Goal: Task Accomplishment & Management: Manage account settings

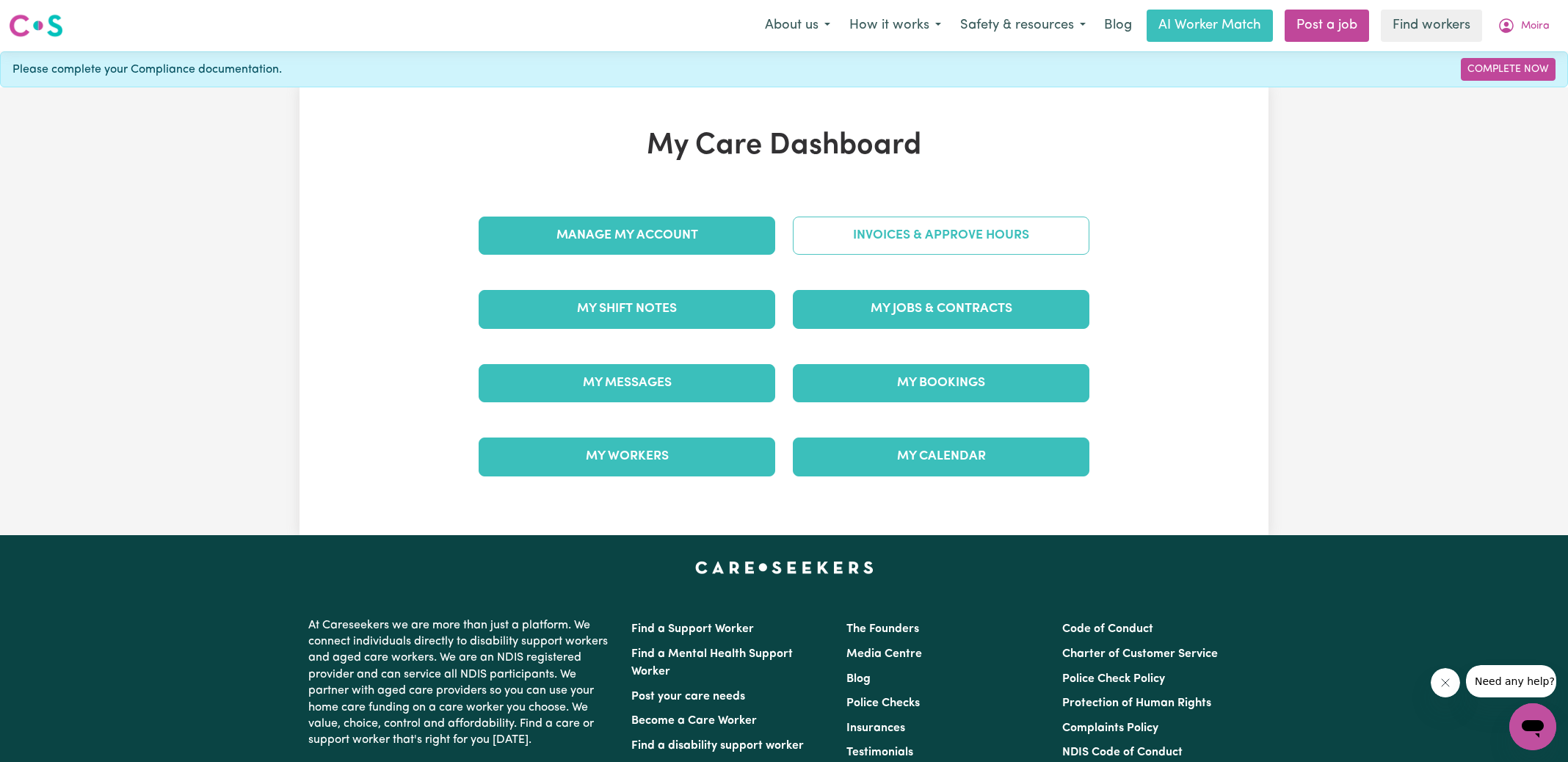
click at [793, 239] on link "Invoices & Approve Hours" at bounding box center [940, 235] width 296 height 38
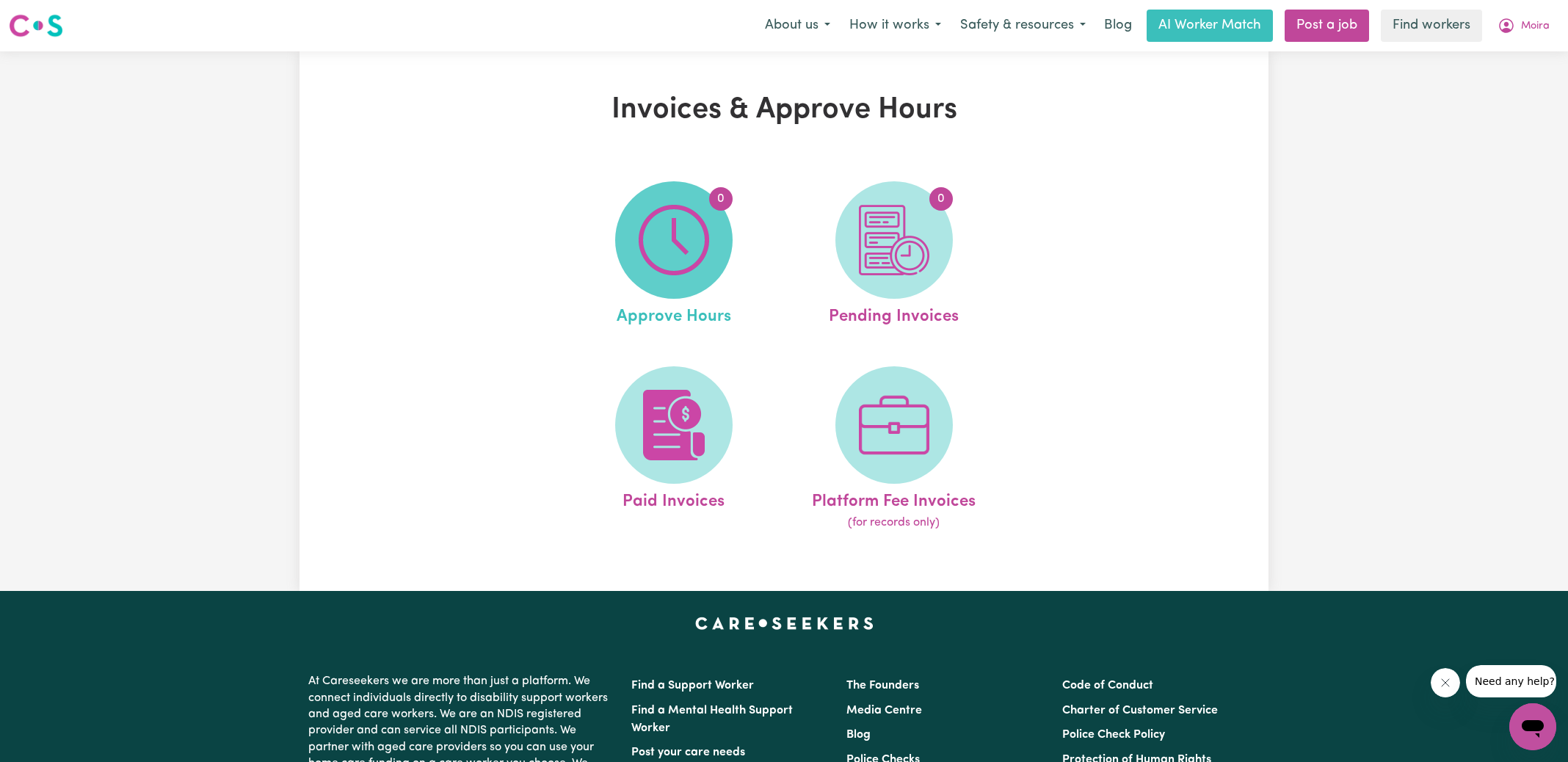
click at [675, 245] on img at bounding box center [674, 239] width 71 height 71
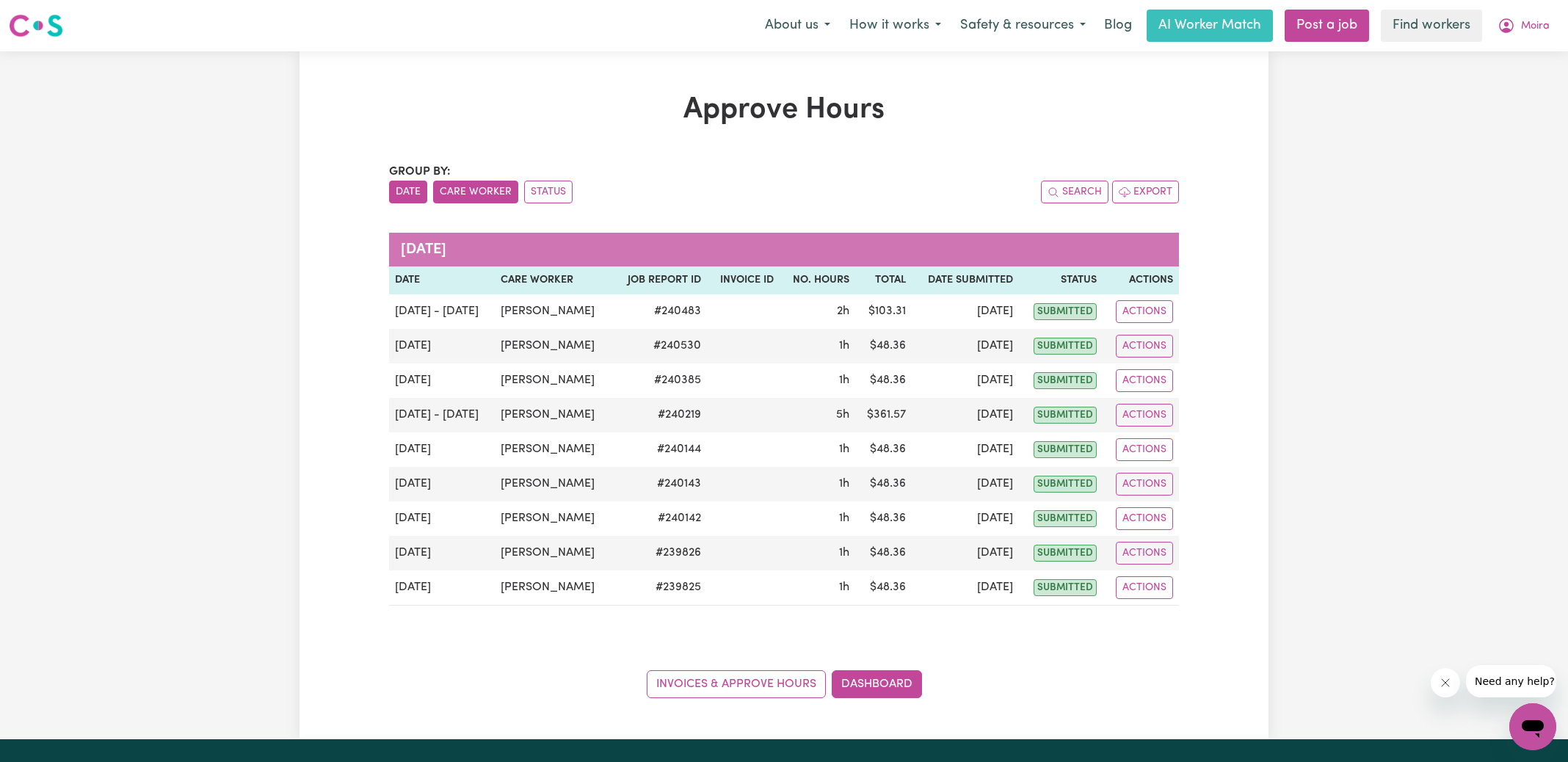
click at [455, 194] on button "Care Worker" at bounding box center [475, 191] width 85 height 23
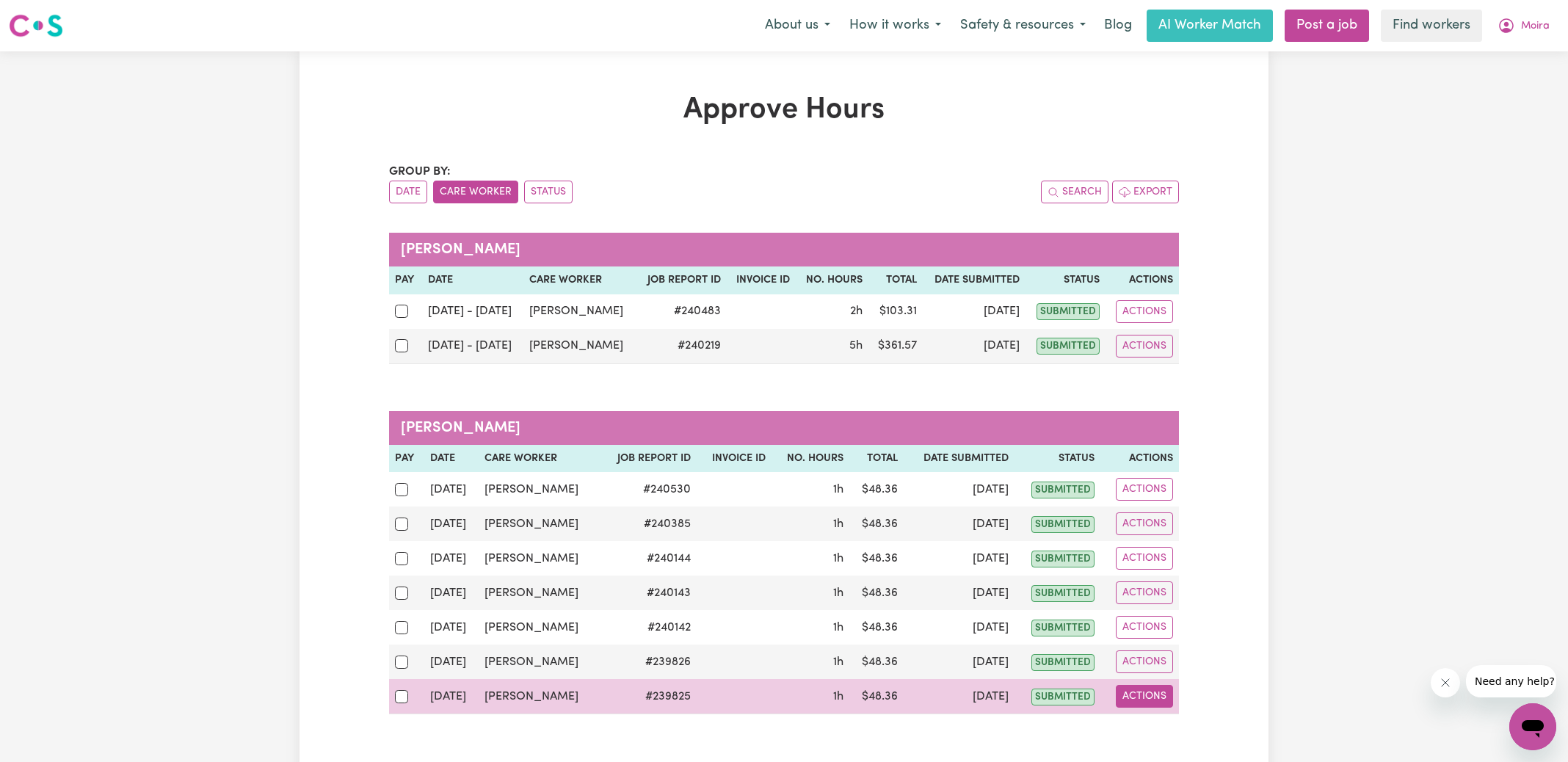
click at [1152, 690] on button "Actions" at bounding box center [1144, 695] width 58 height 23
click at [1167, 719] on link "View Job Report" at bounding box center [1179, 729] width 125 height 30
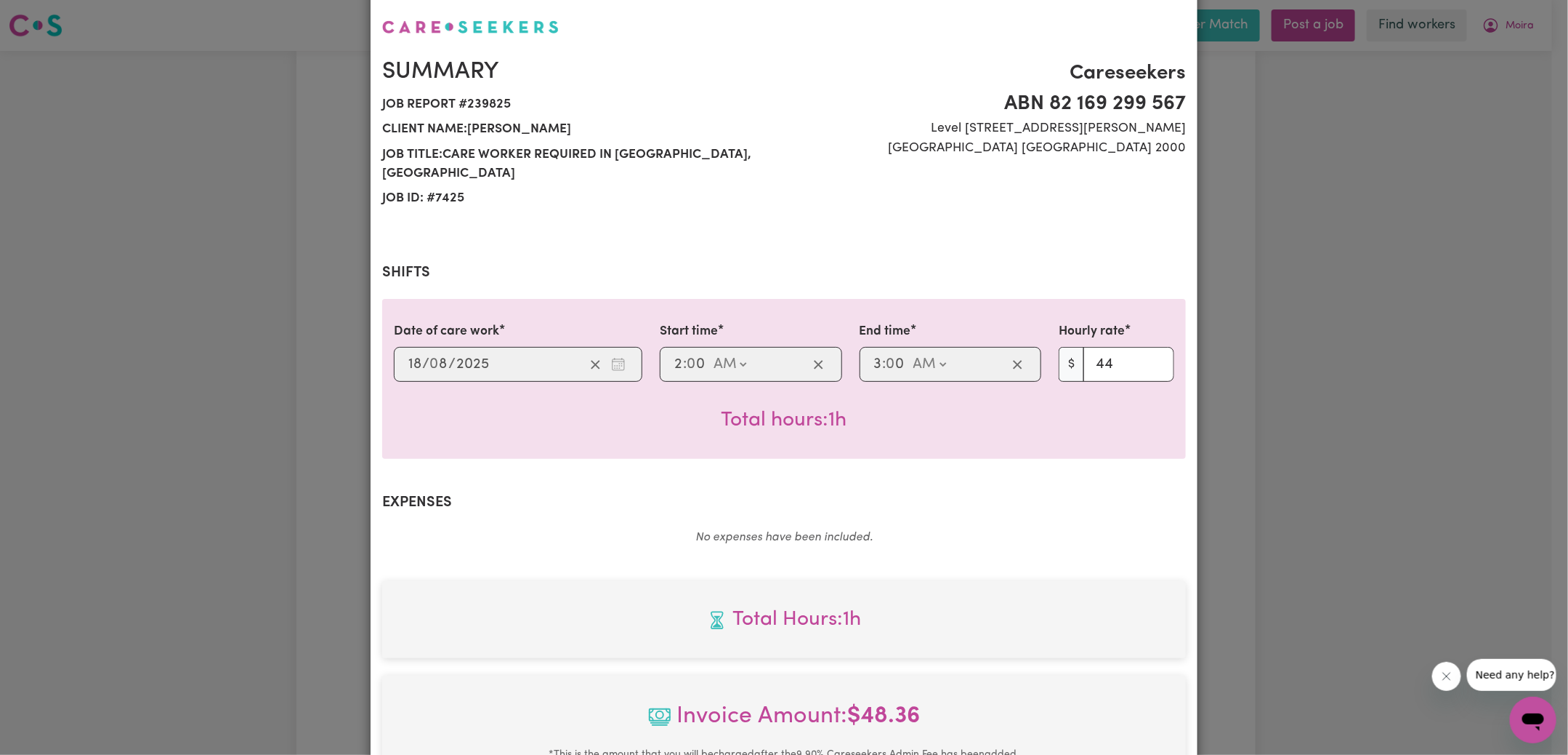
scroll to position [384, 0]
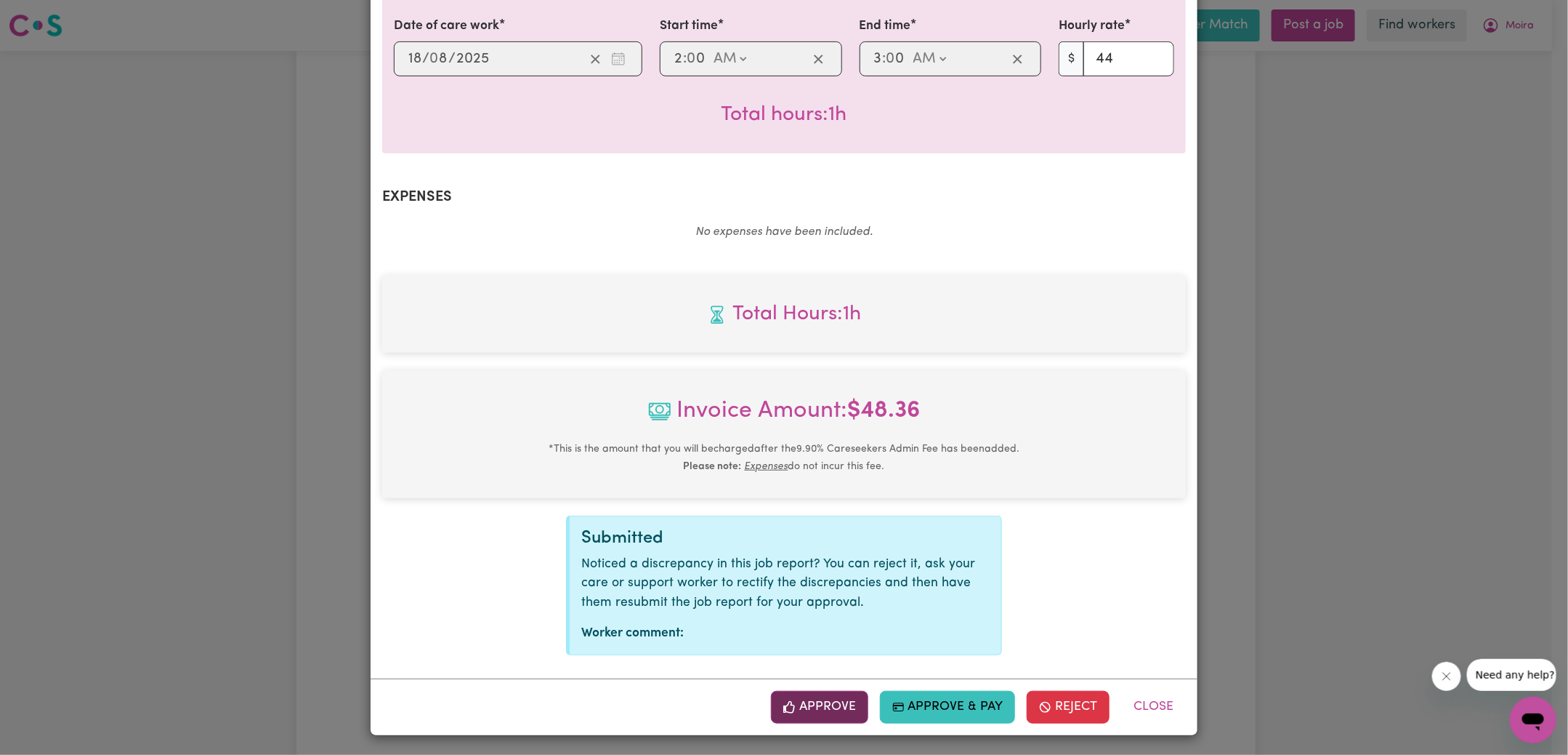
click at [818, 706] on button "Approve" at bounding box center [819, 706] width 97 height 32
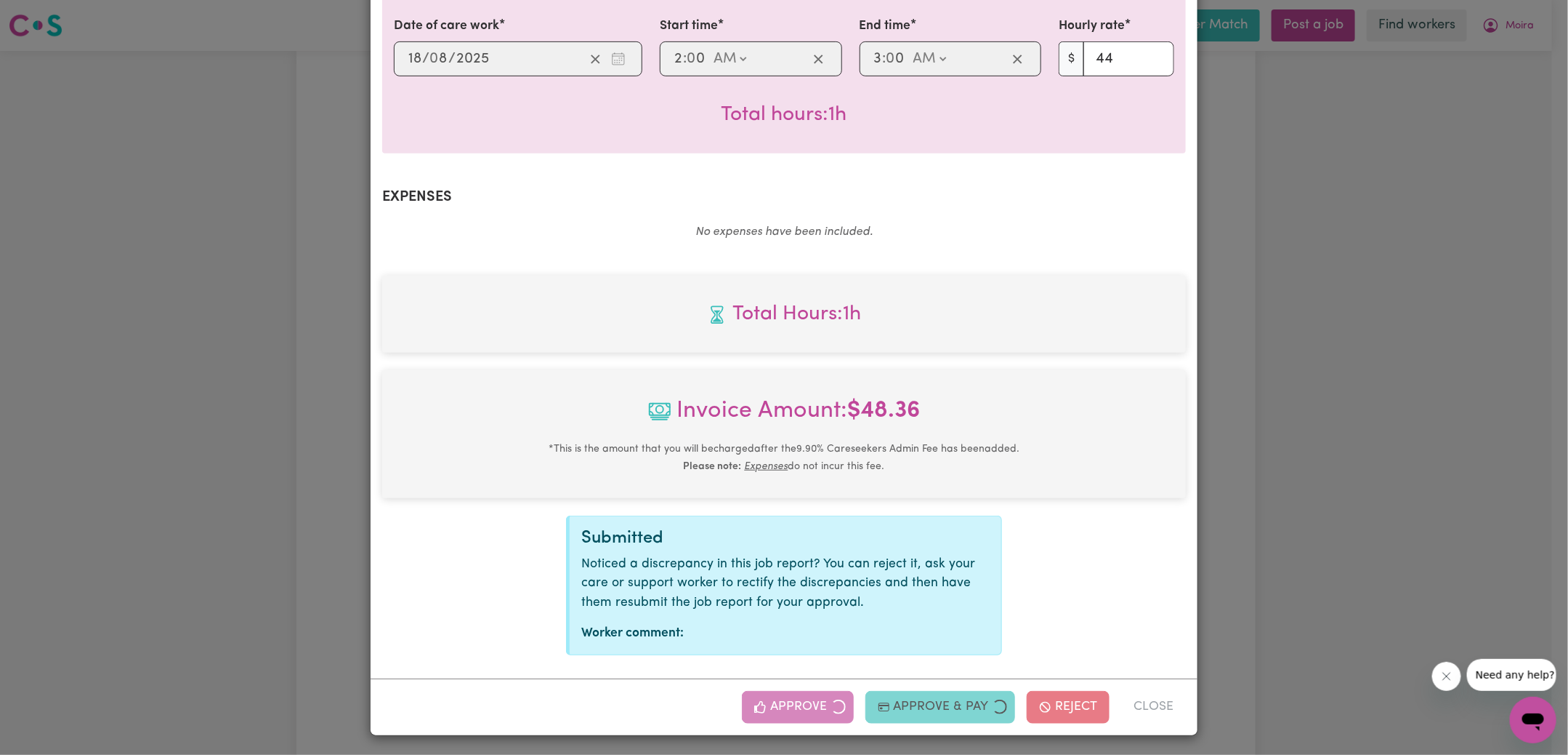
click at [1282, 241] on div "Job Report # 239825 - [PERSON_NAME] Summary Job report # 239825 Client name: [P…" at bounding box center [784, 378] width 1568 height 755
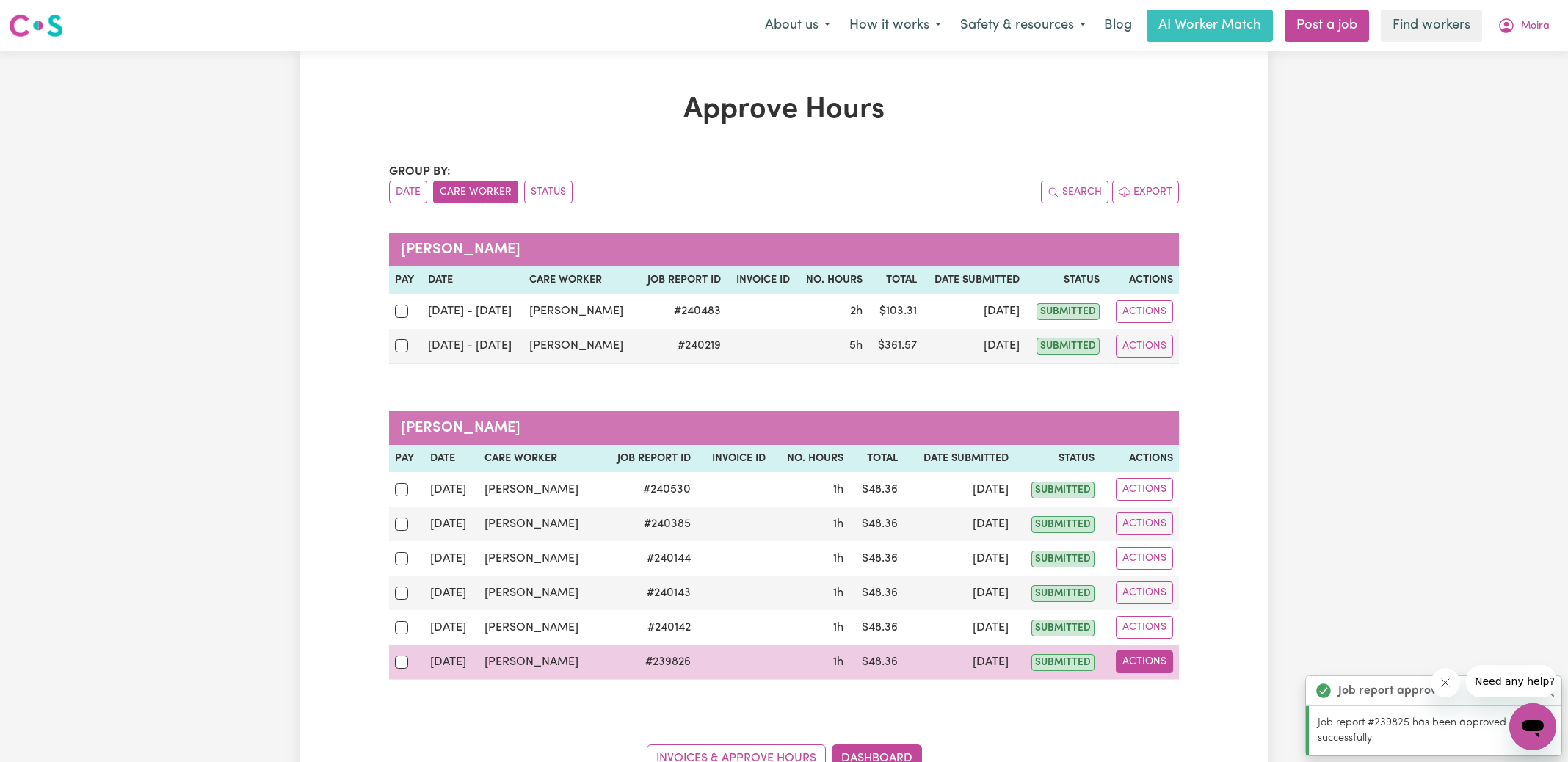
click at [1159, 654] on button "Actions" at bounding box center [1144, 661] width 58 height 23
click at [1167, 680] on link "View Job Report" at bounding box center [1179, 695] width 125 height 30
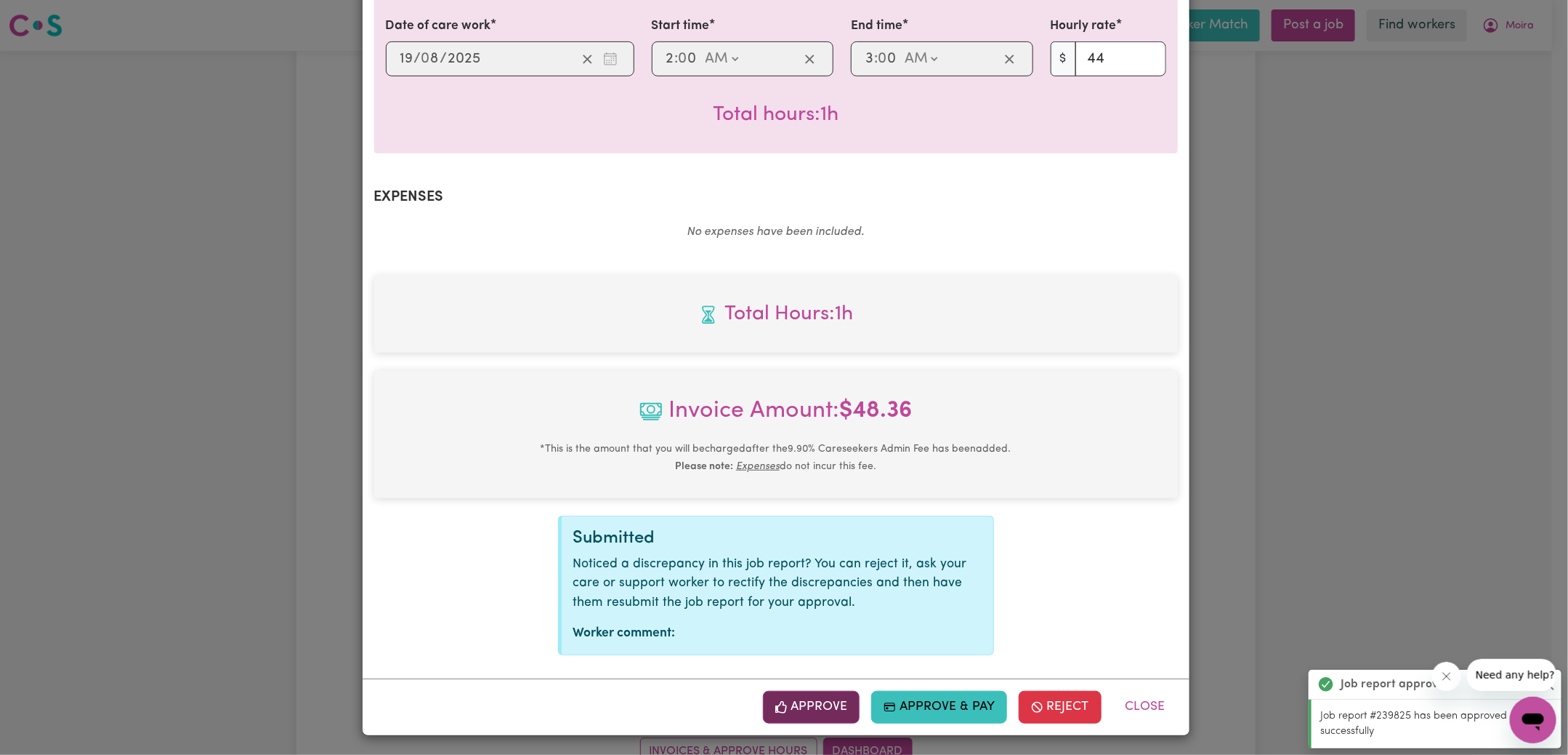
click at [836, 706] on button "Approve" at bounding box center [812, 706] width 97 height 32
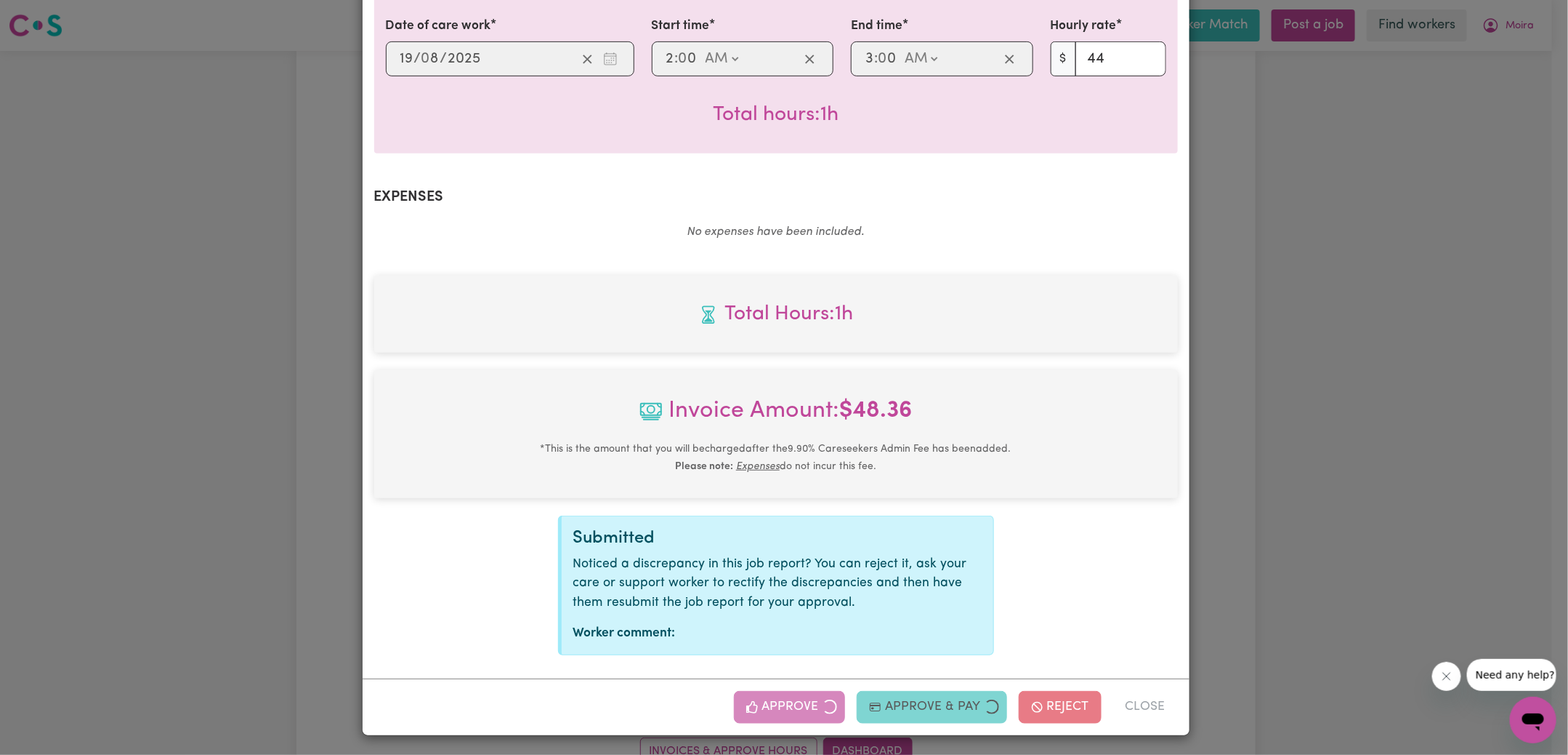
click at [1275, 411] on div "Job Report # 239826 - [PERSON_NAME] Summary Job report # 239826 Client name: [P…" at bounding box center [784, 378] width 1568 height 755
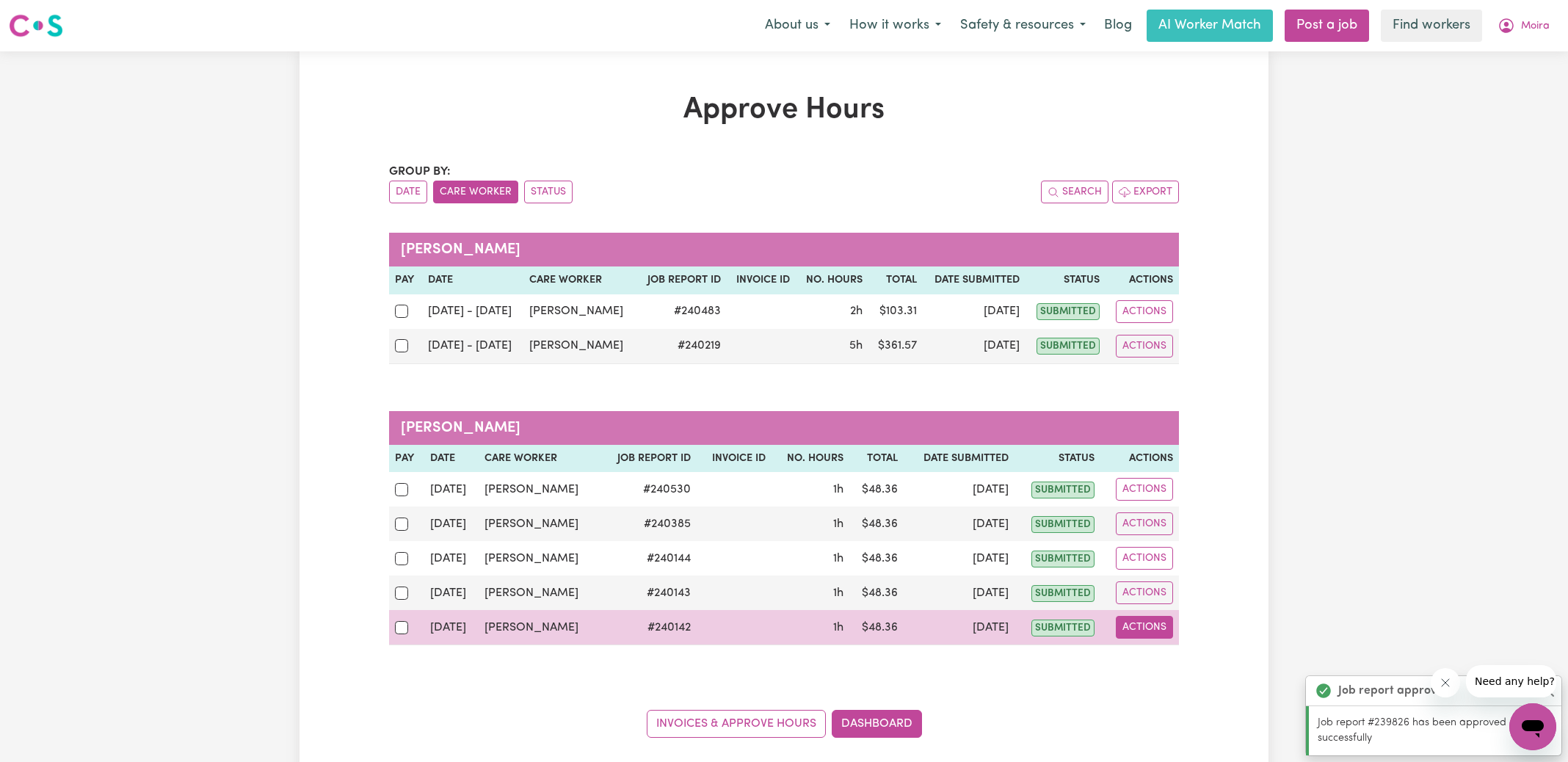
click at [1160, 625] on button "Actions" at bounding box center [1144, 627] width 58 height 23
click at [1193, 672] on div "View Job Report" at bounding box center [1179, 660] width 127 height 43
click at [1195, 660] on link "View Job Report" at bounding box center [1179, 660] width 125 height 30
select select "pm"
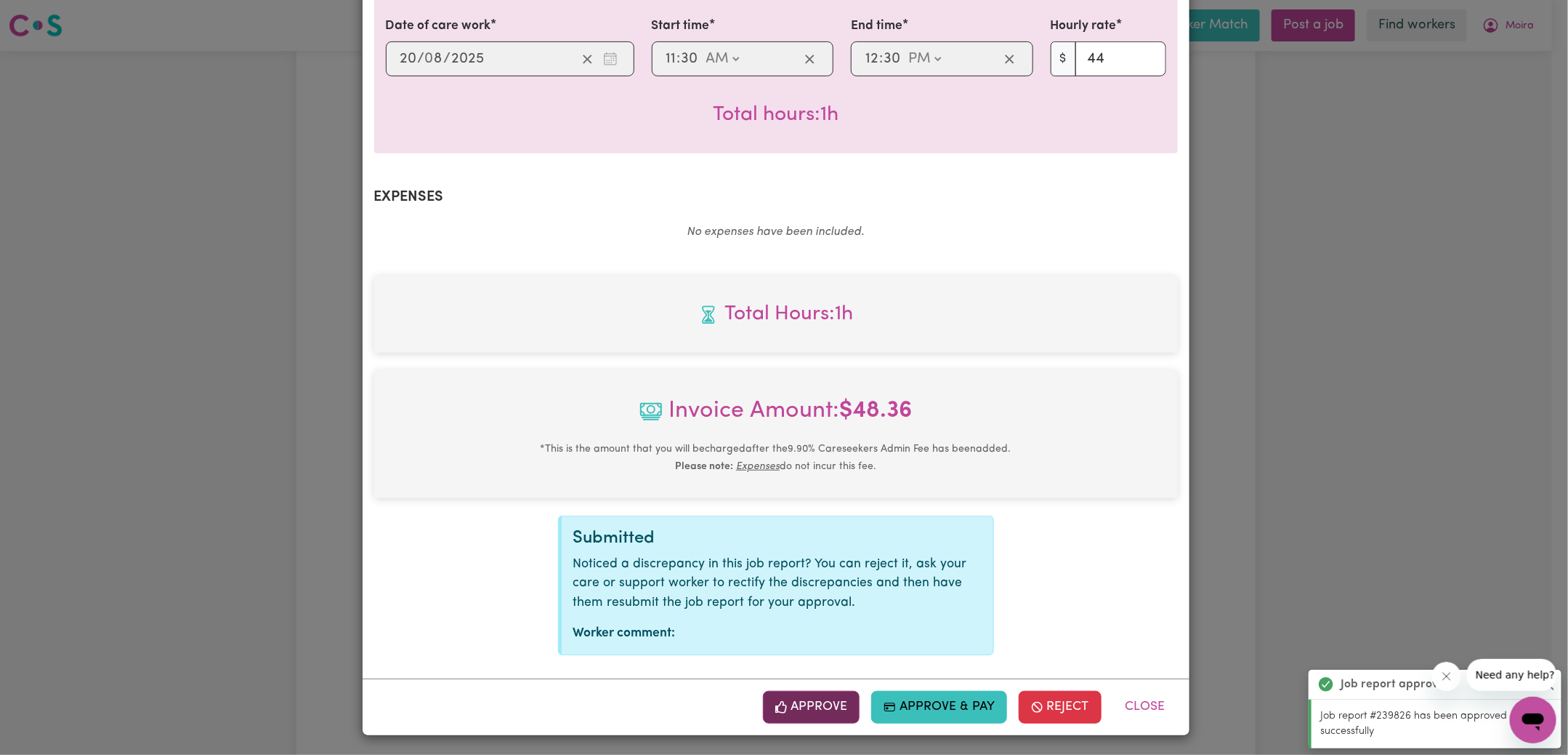
click at [819, 699] on button "Approve" at bounding box center [812, 706] width 97 height 32
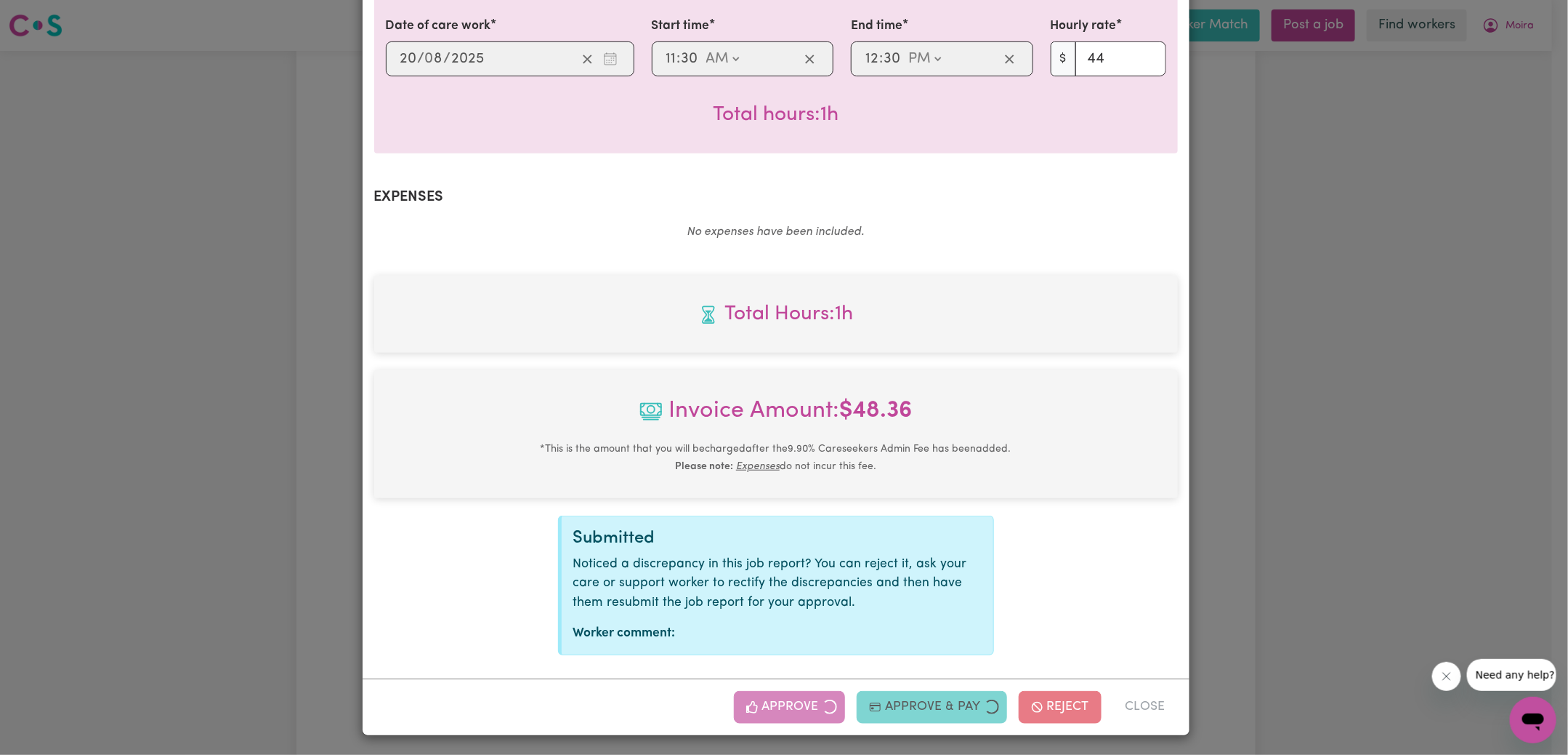
click at [1359, 411] on div "Job Report # 240142 - [PERSON_NAME] Summary Job report # 240142 Client name: [P…" at bounding box center [784, 378] width 1568 height 755
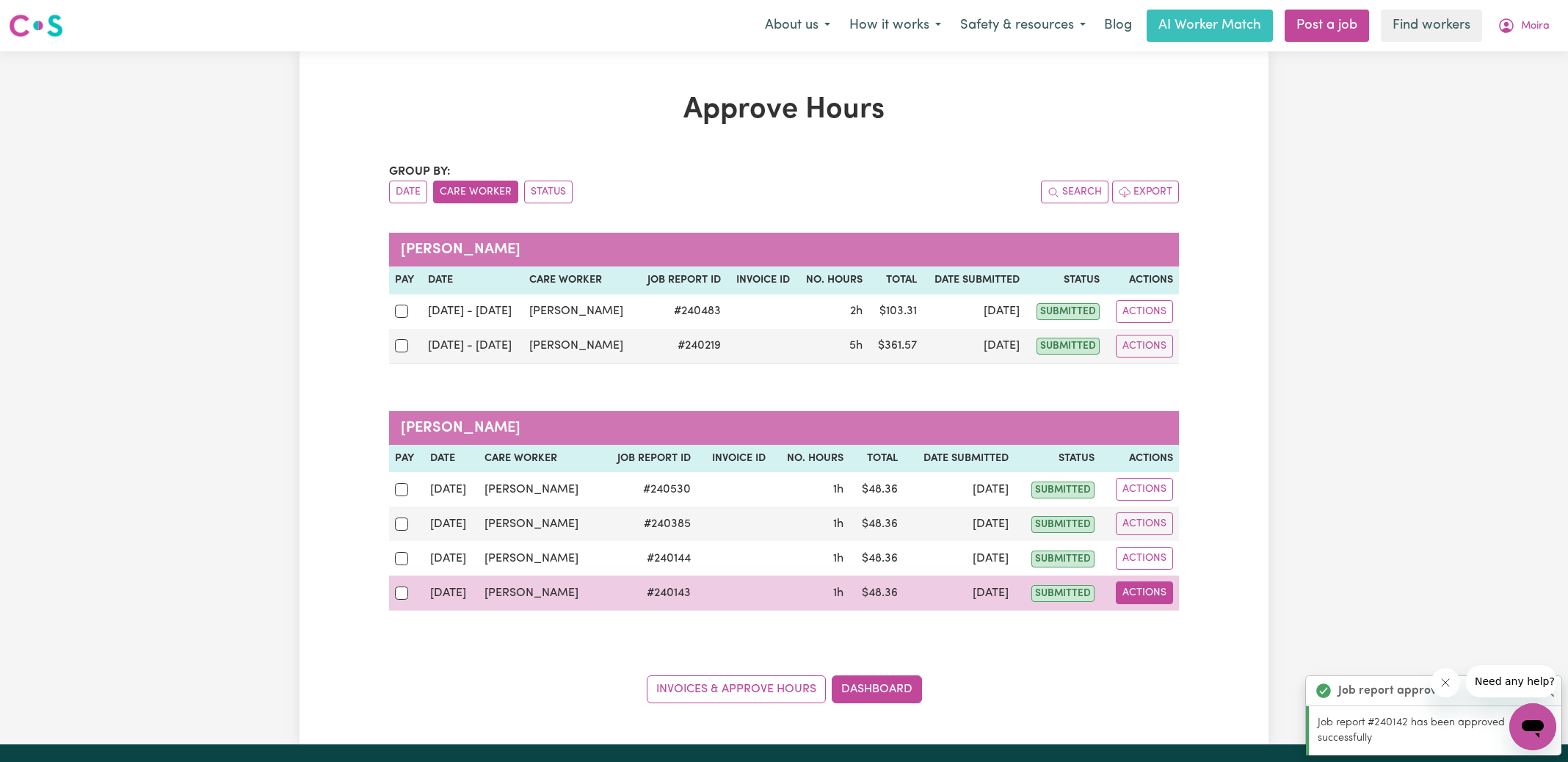
drag, startPoint x: 1159, startPoint y: 589, endPoint x: 1162, endPoint y: 602, distance: 13.3
click at [1158, 589] on button "Actions" at bounding box center [1144, 592] width 58 height 23
click at [1163, 621] on link "View Job Report" at bounding box center [1179, 626] width 125 height 30
select select "pm"
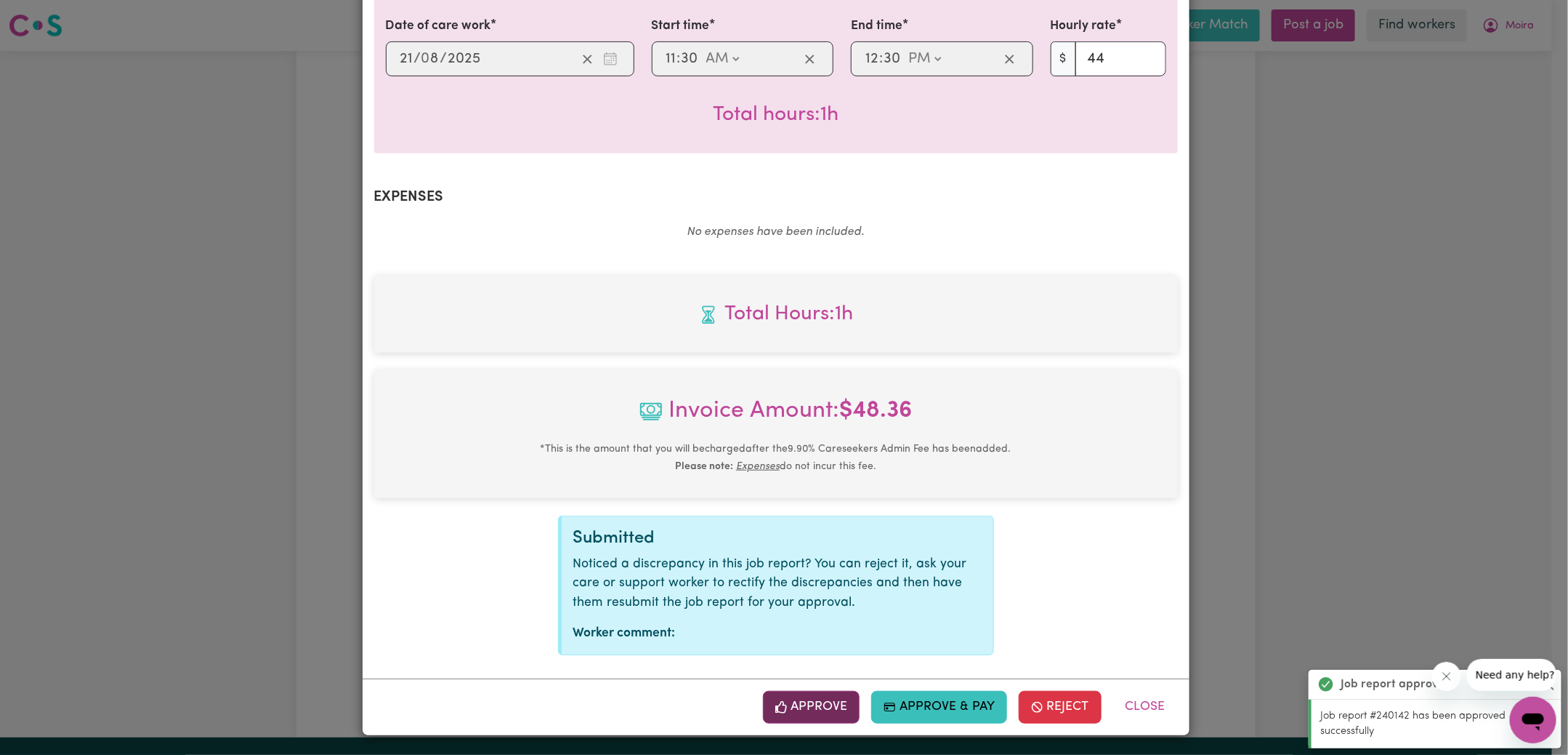
click at [834, 710] on button "Approve" at bounding box center [812, 706] width 97 height 32
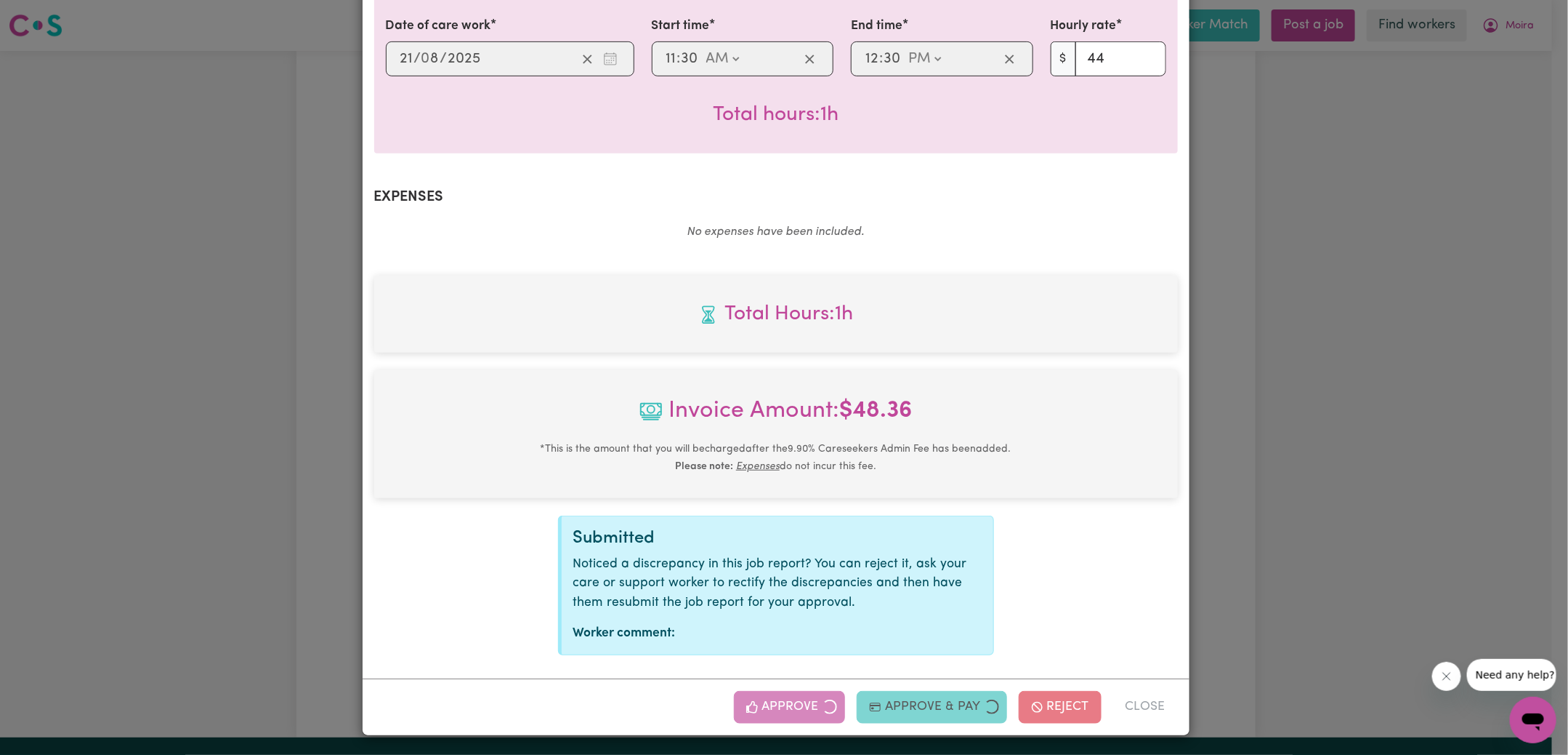
click at [1369, 447] on div "Job Report # 240143 - [PERSON_NAME] Summary Job report # 240143 Client name: [P…" at bounding box center [784, 378] width 1568 height 755
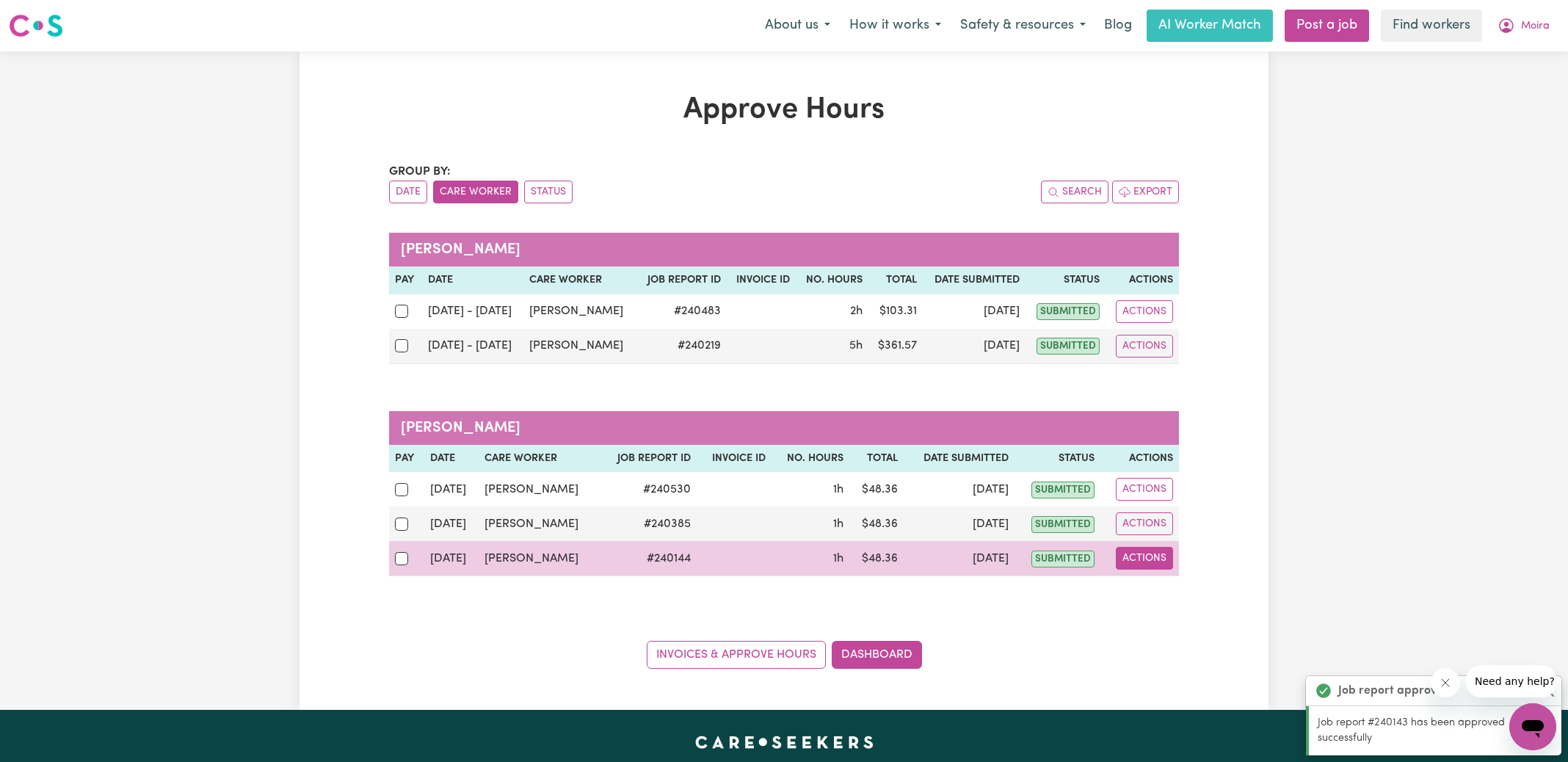
click at [1130, 555] on button "Actions" at bounding box center [1144, 558] width 58 height 23
click at [1157, 584] on link "View Job Report" at bounding box center [1179, 592] width 125 height 30
select select "pm"
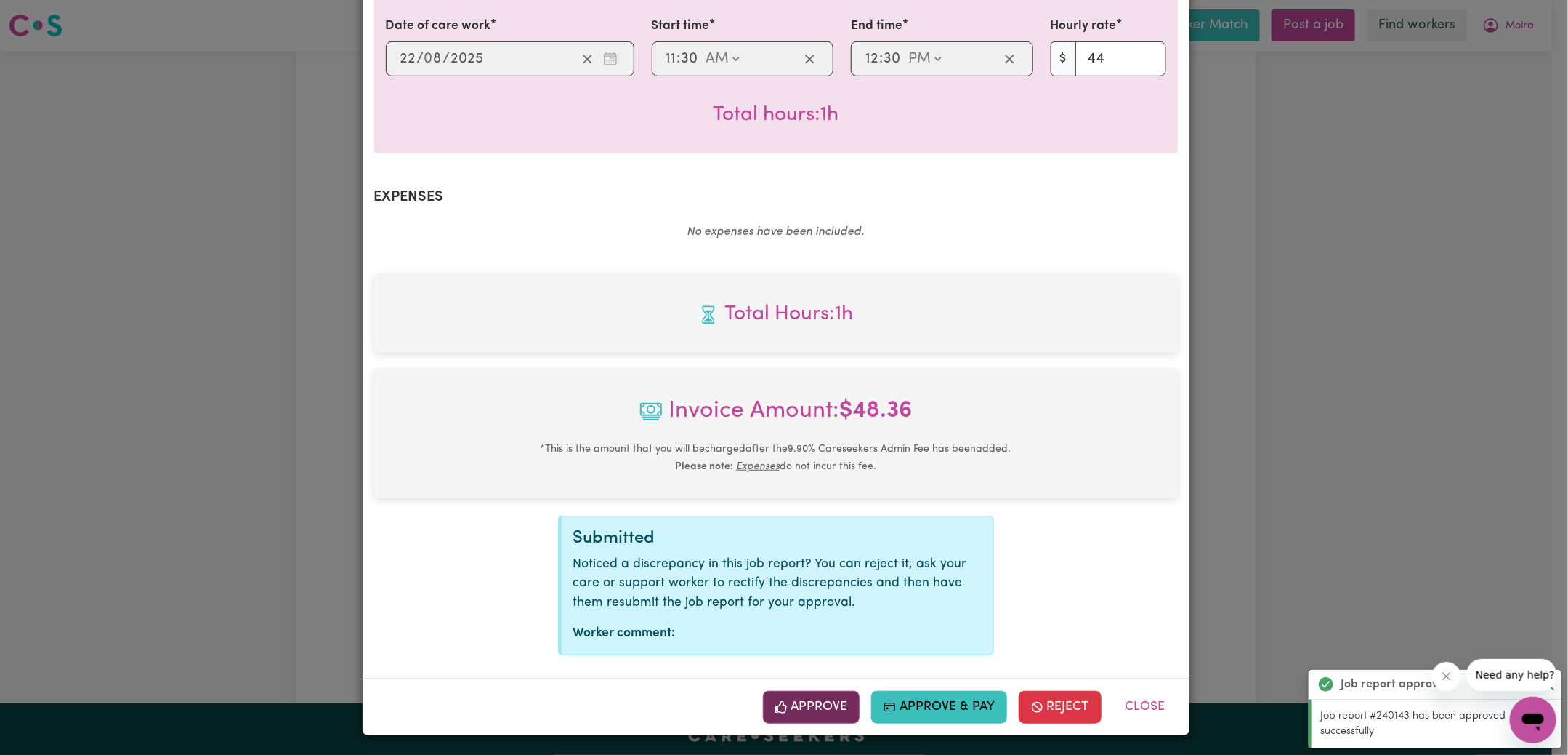
click at [816, 700] on button "Approve" at bounding box center [812, 706] width 97 height 32
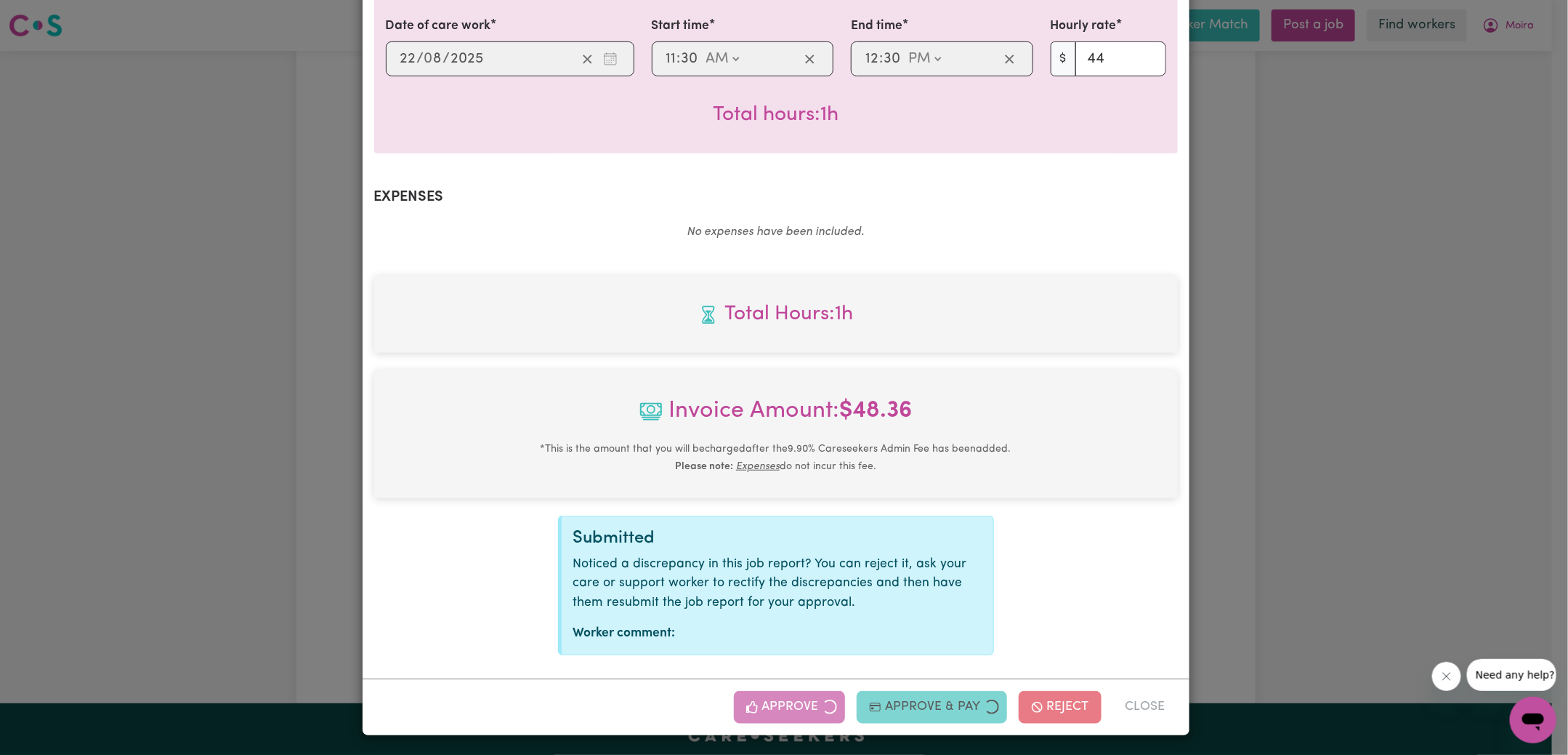
click at [1295, 431] on div "Job Report # 240144 - [PERSON_NAME] Summary Job report # 240144 Client name: [P…" at bounding box center [784, 378] width 1568 height 755
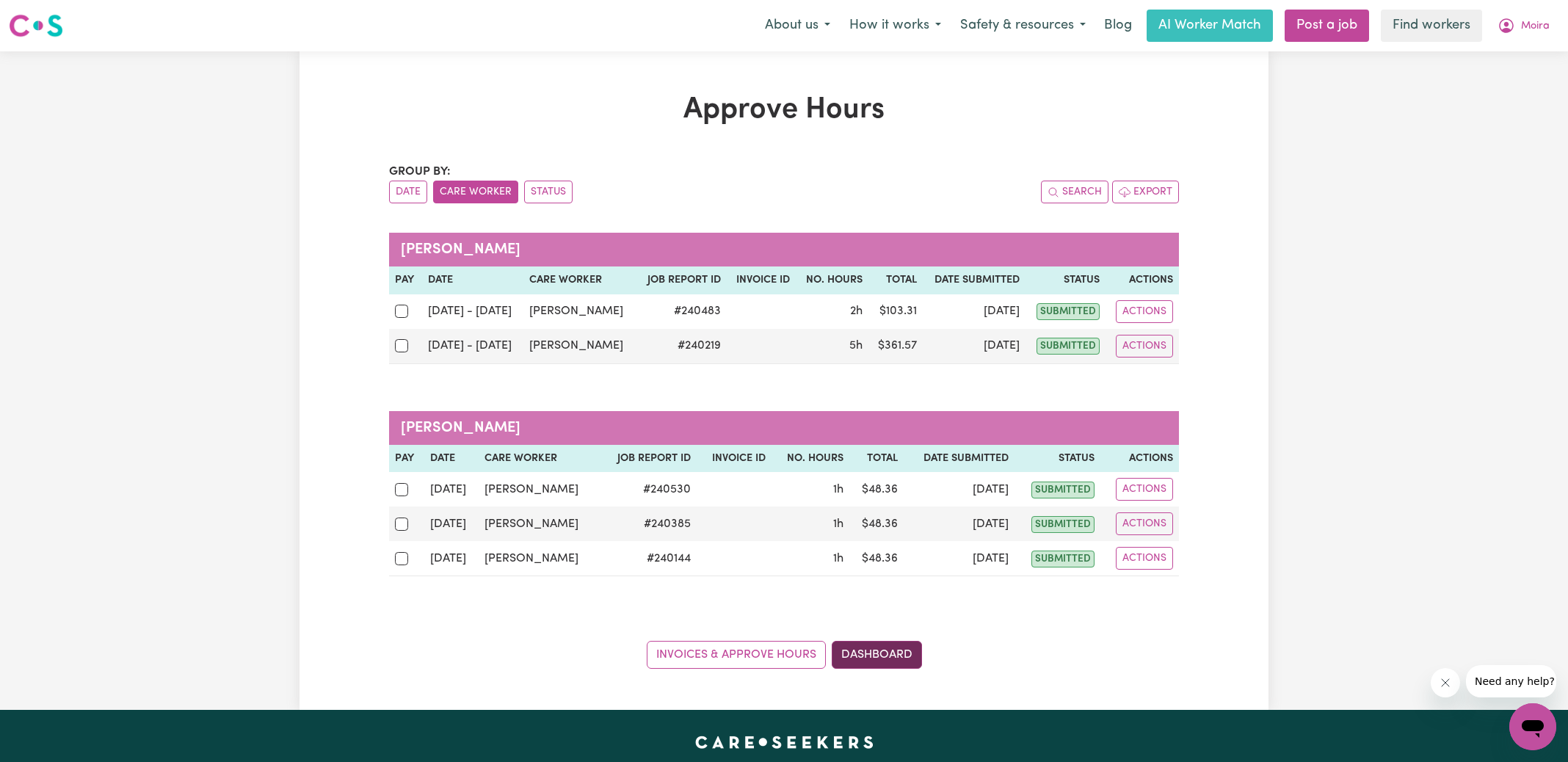
click at [887, 648] on link "Dashboard" at bounding box center [877, 655] width 90 height 28
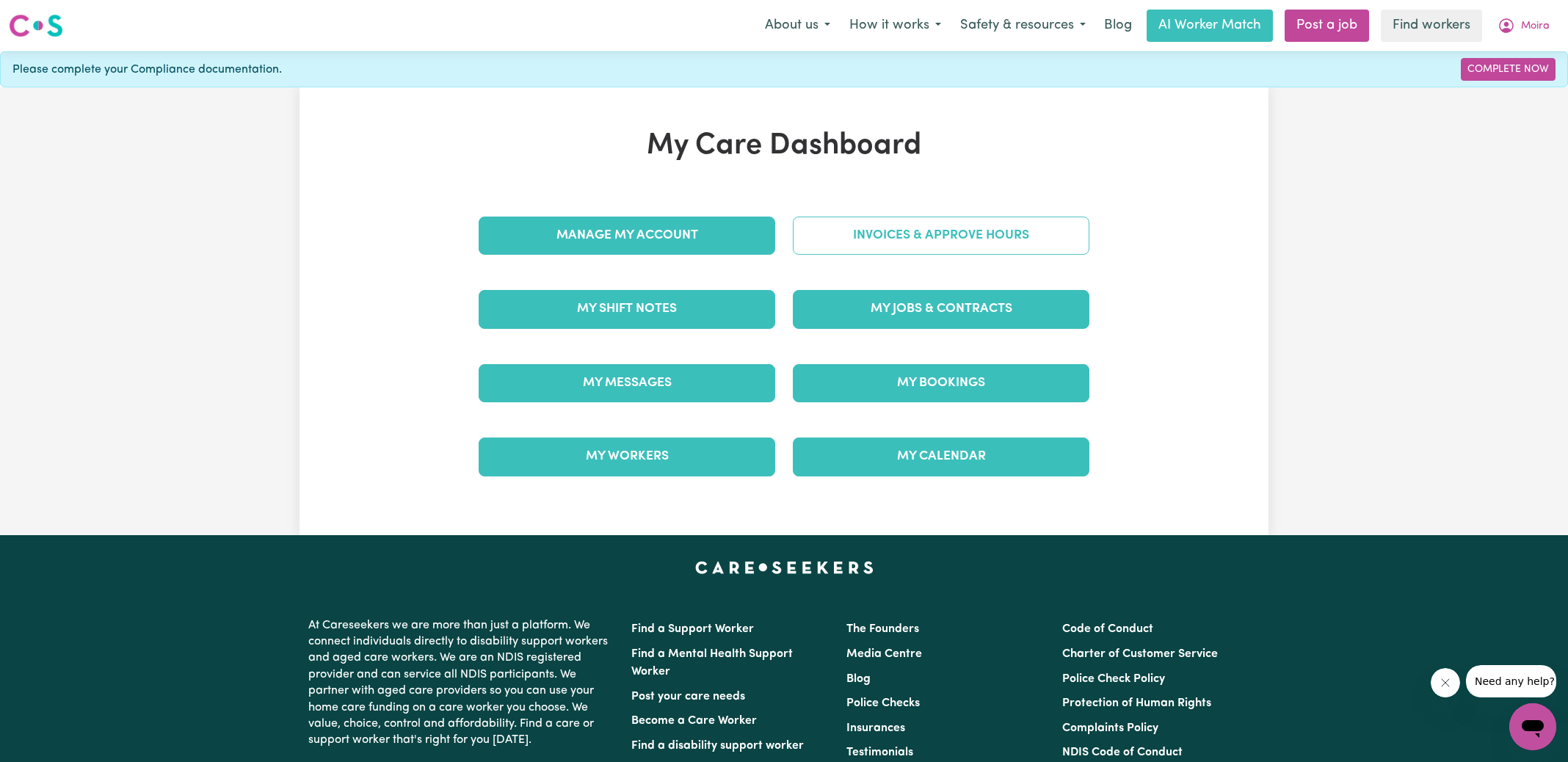
click at [992, 236] on link "Invoices & Approve Hours" at bounding box center [940, 235] width 296 height 38
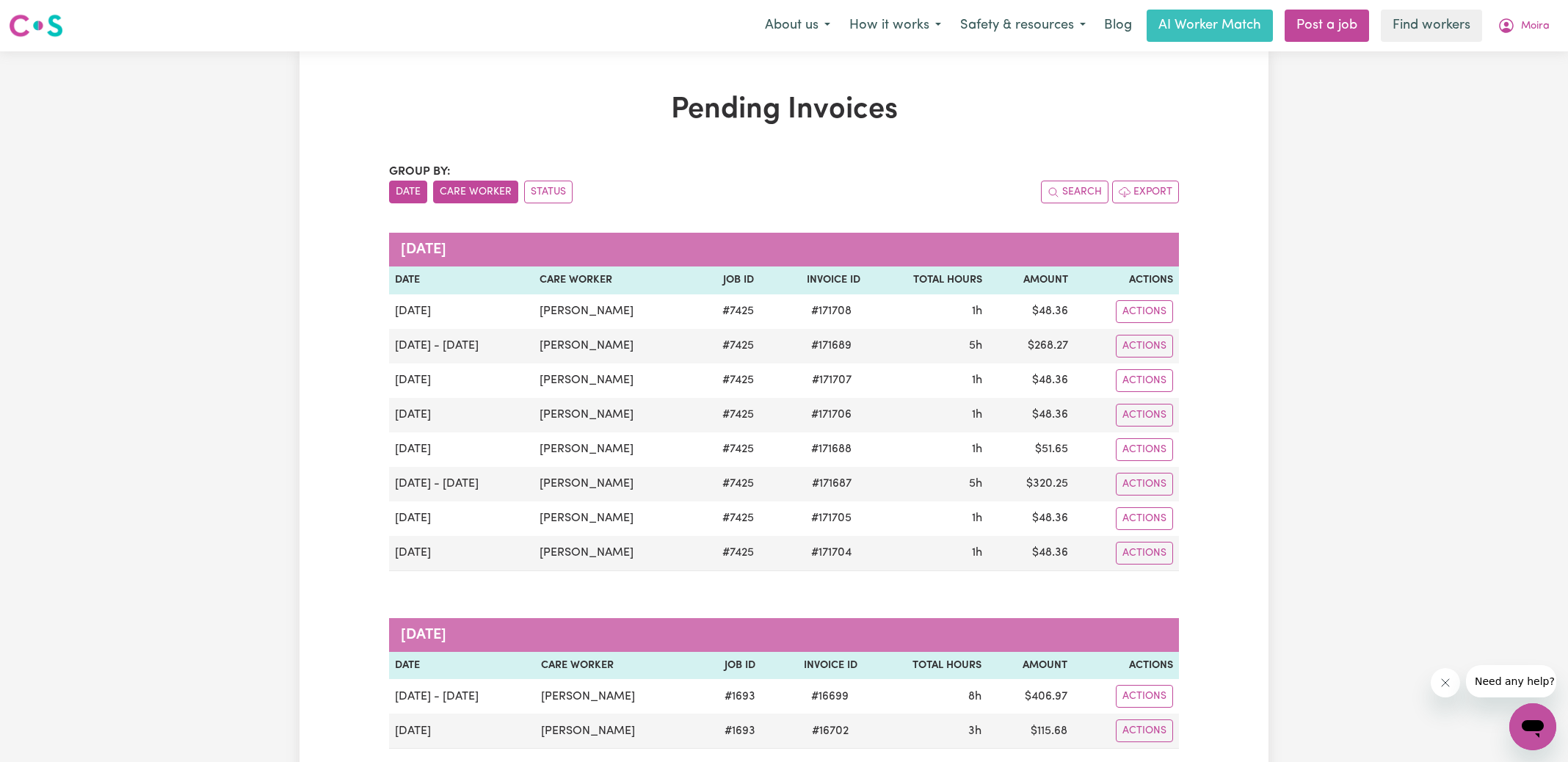
click at [458, 190] on button "Care Worker" at bounding box center [475, 191] width 85 height 23
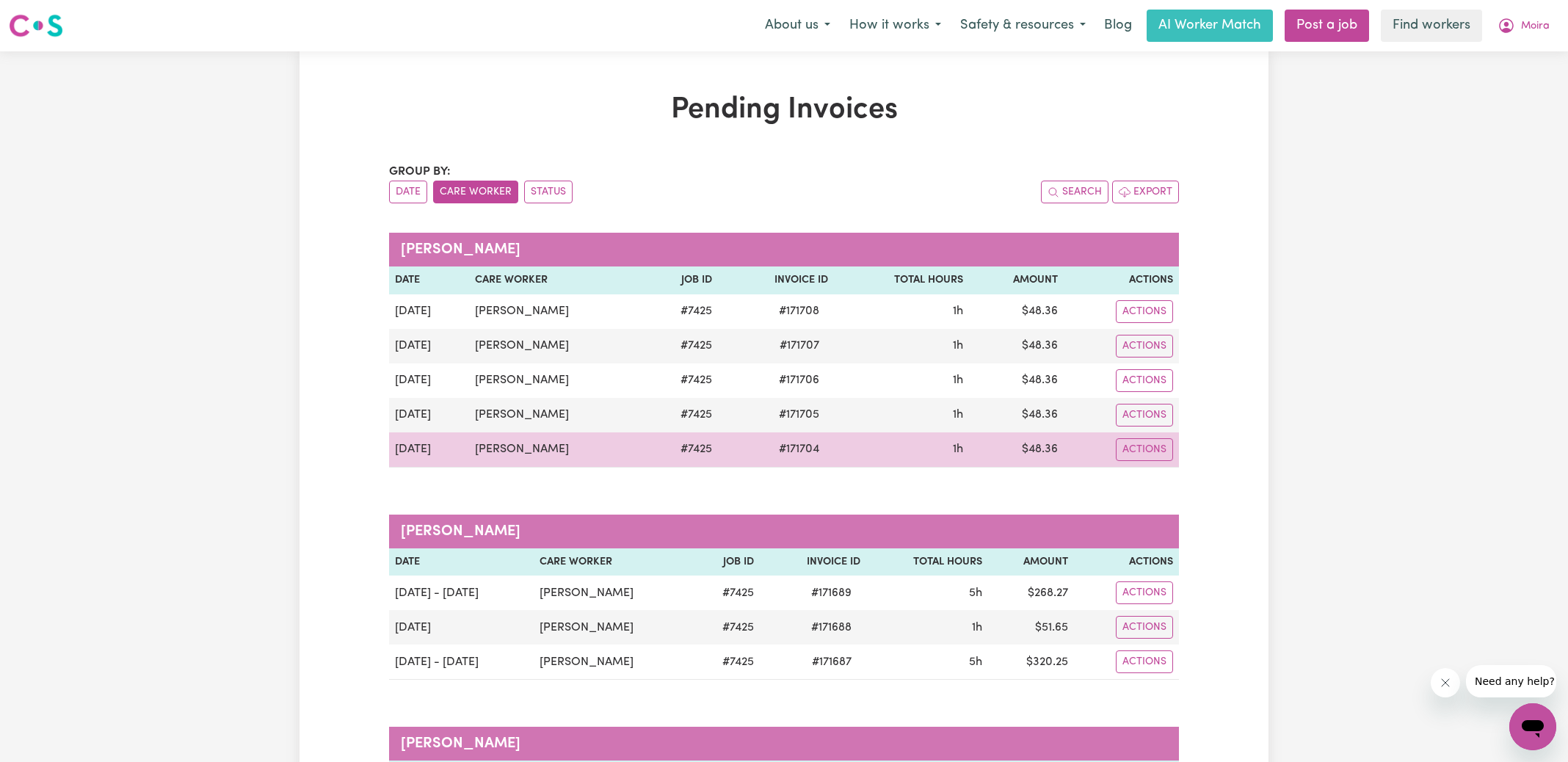
click at [801, 448] on span "# 171704" at bounding box center [799, 449] width 58 height 18
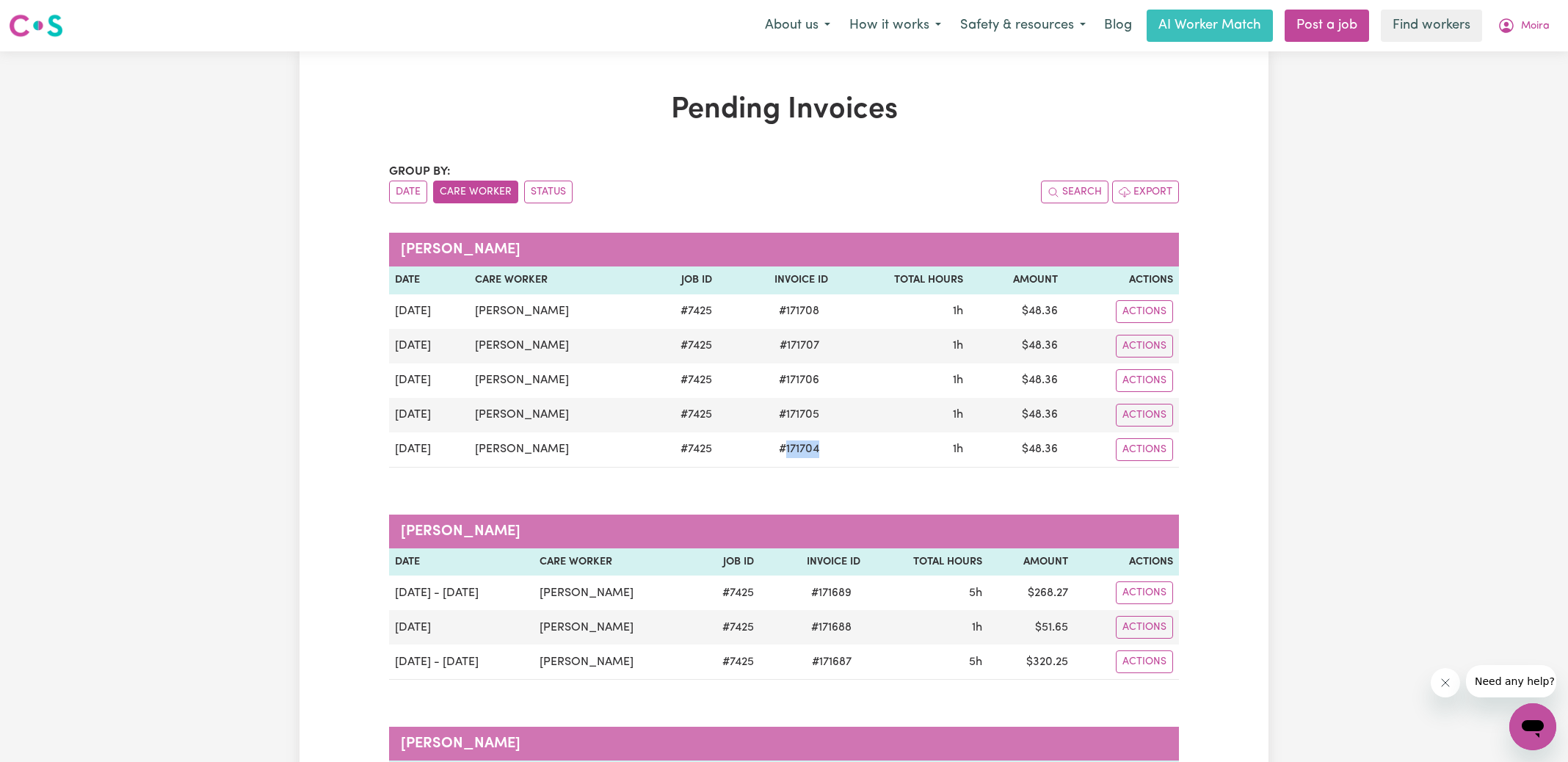
copy span "171704"
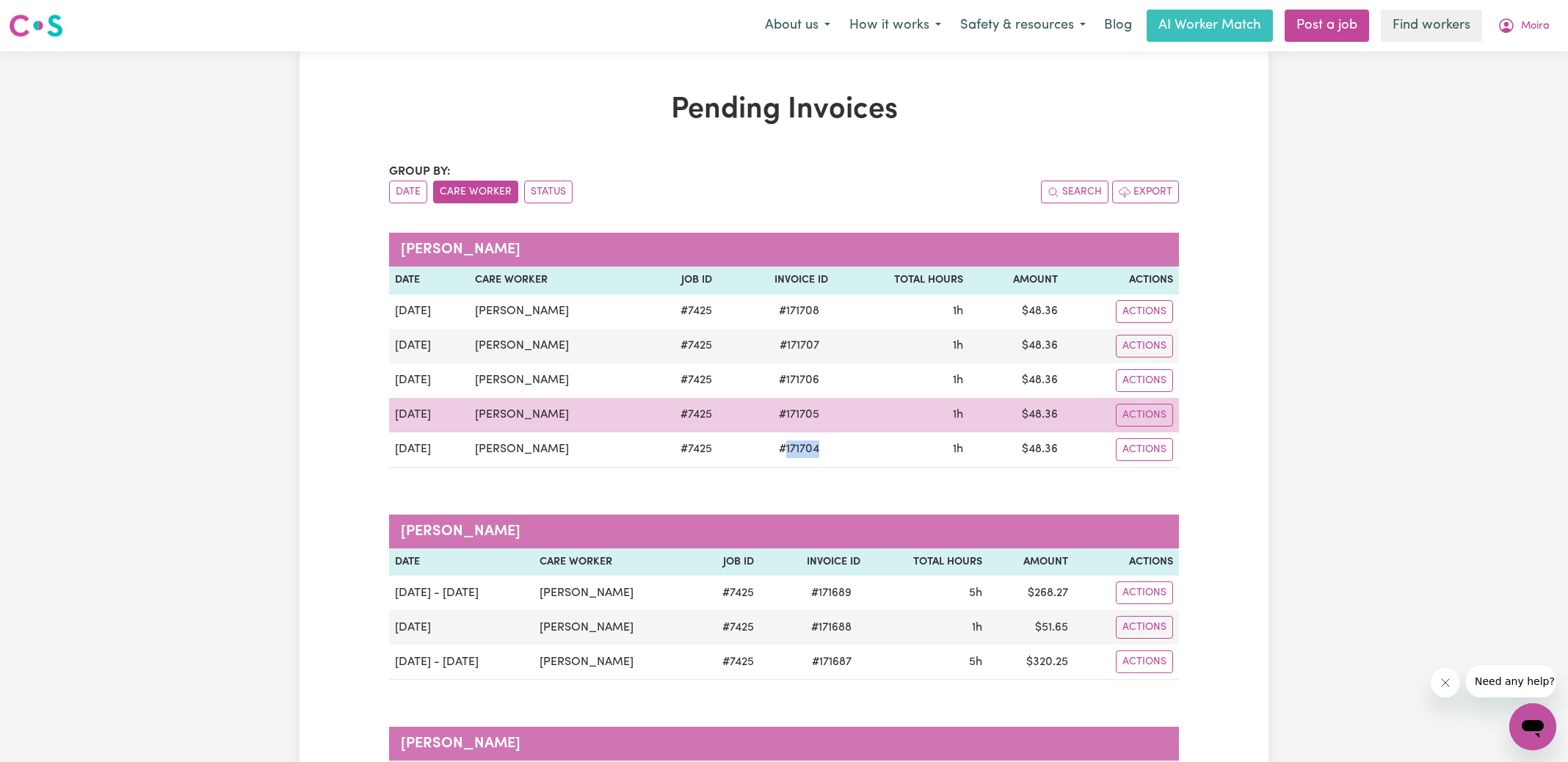
click at [807, 414] on span "# 171705" at bounding box center [799, 414] width 58 height 18
click at [806, 414] on span "# 171705" at bounding box center [799, 414] width 58 height 18
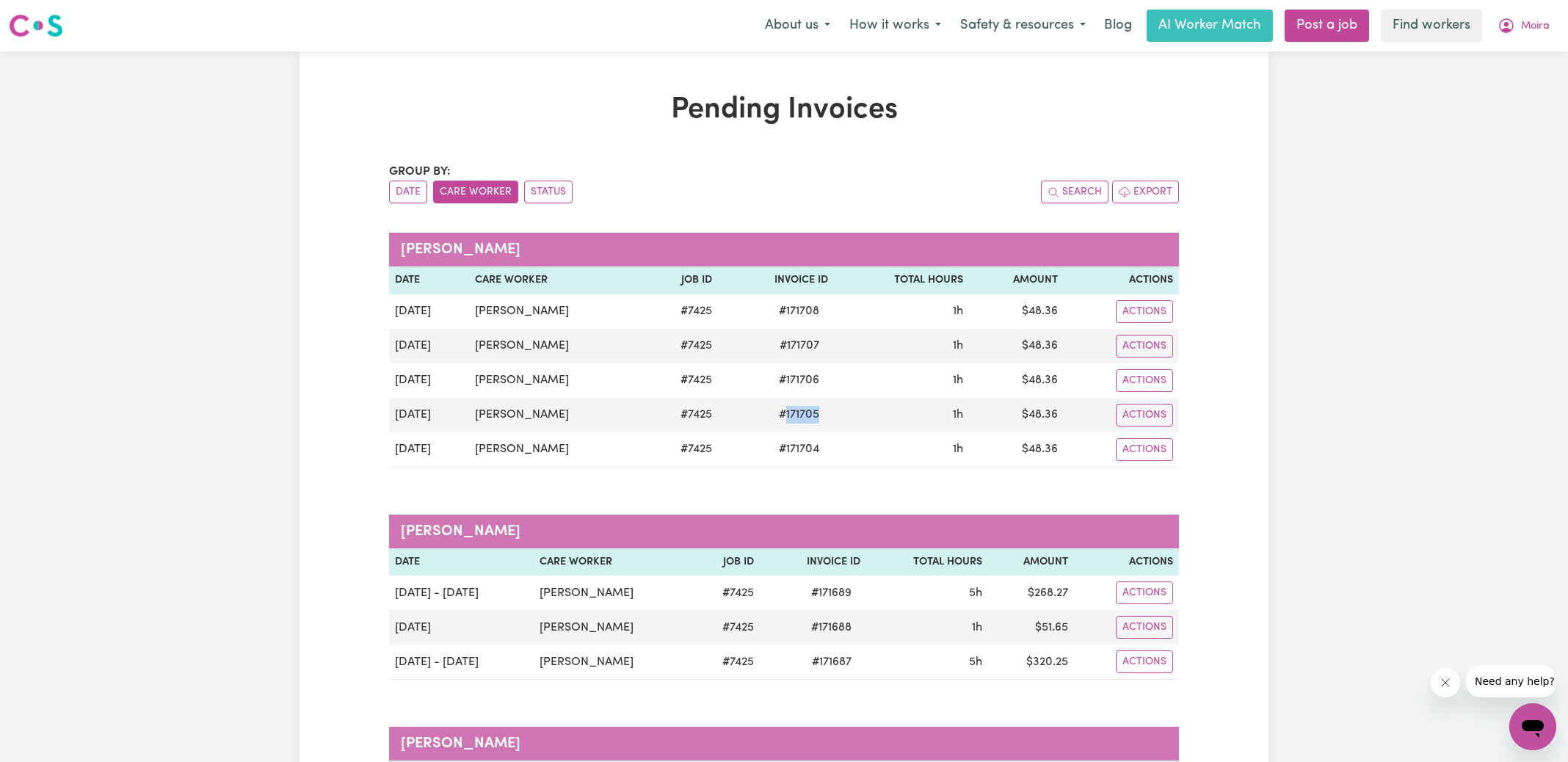
copy span "171705"
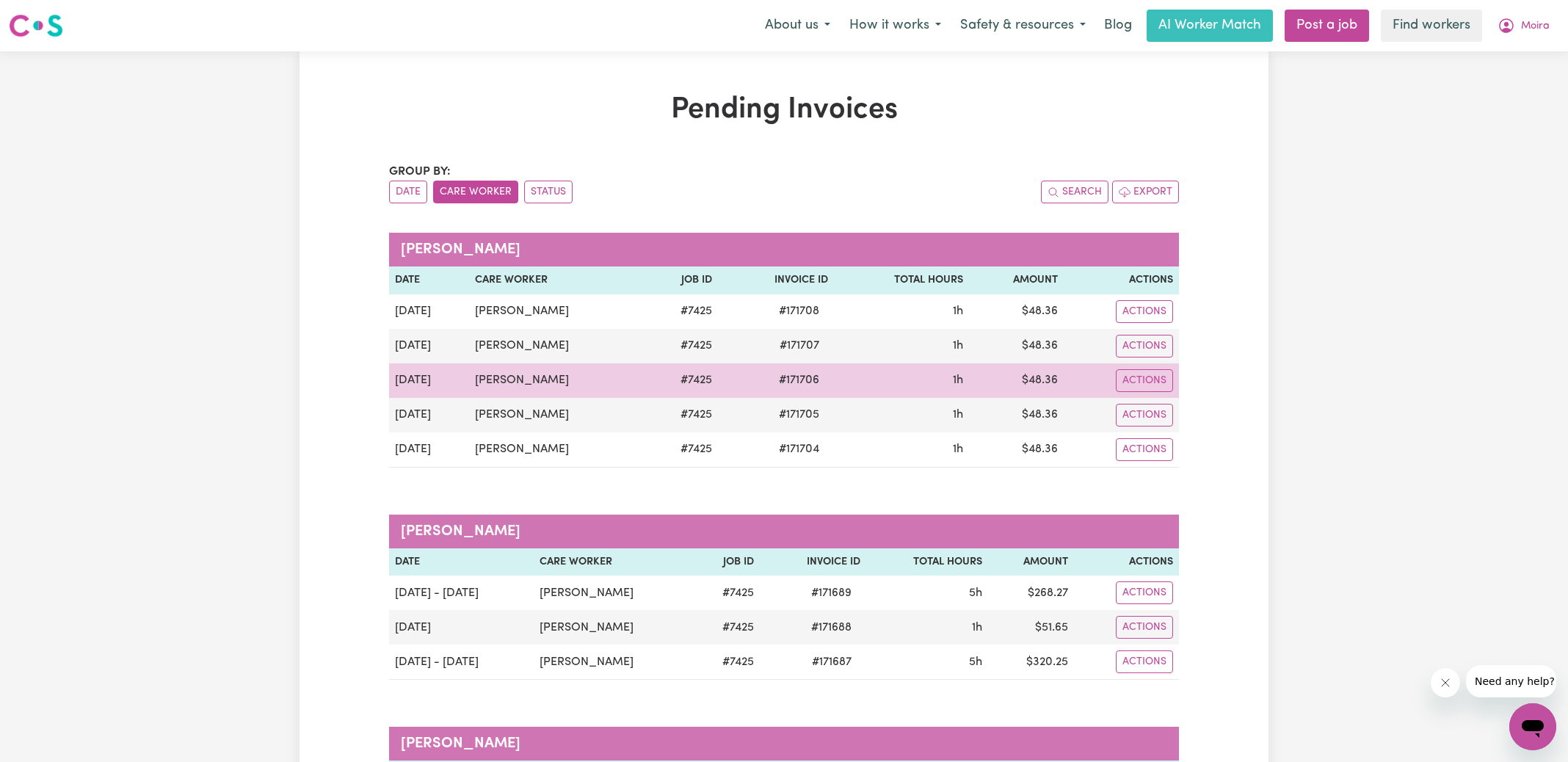
click at [802, 372] on span "# 171706" at bounding box center [799, 379] width 58 height 18
click at [801, 372] on span "# 171706" at bounding box center [799, 379] width 58 height 18
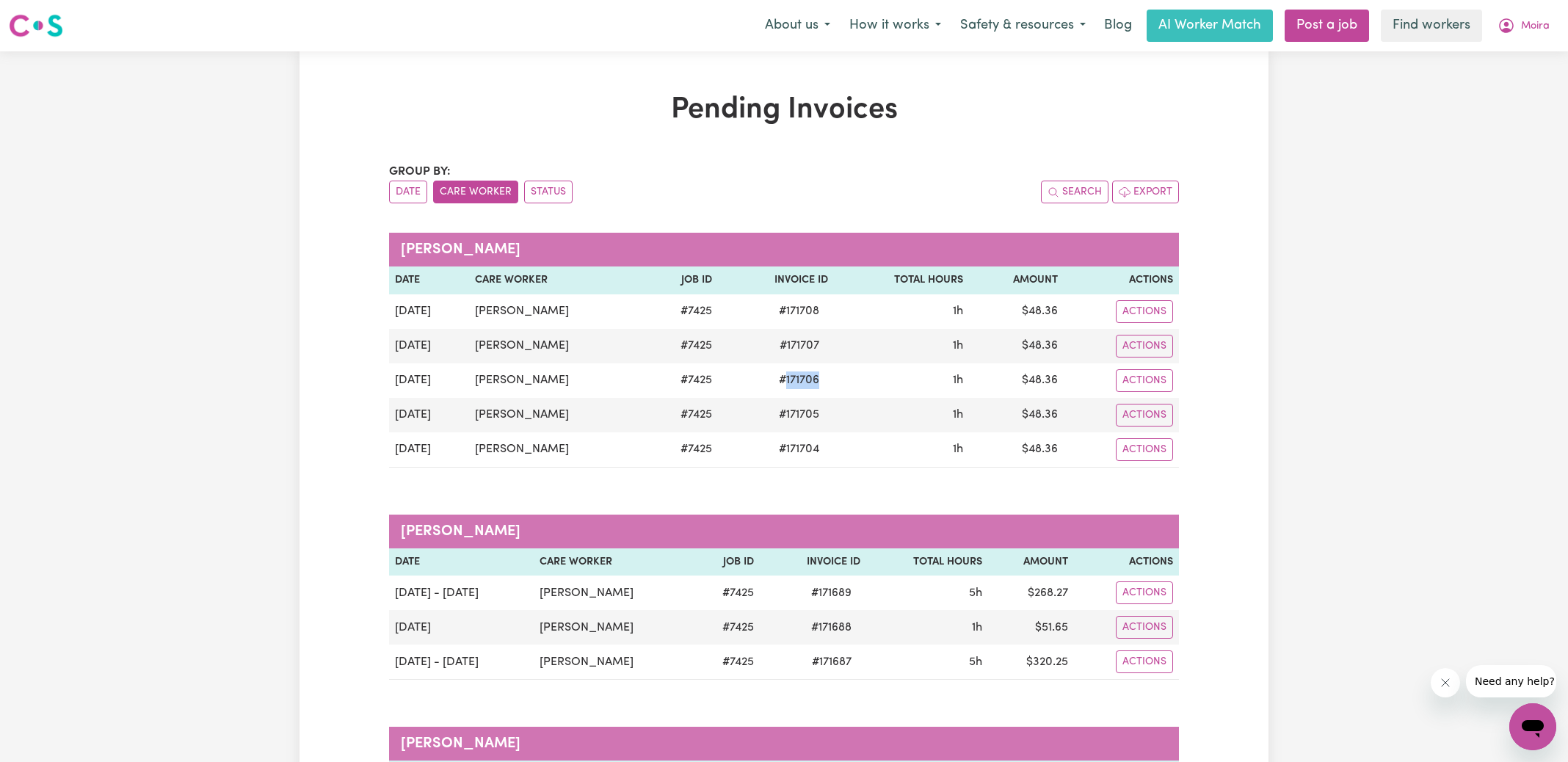
copy span "171706"
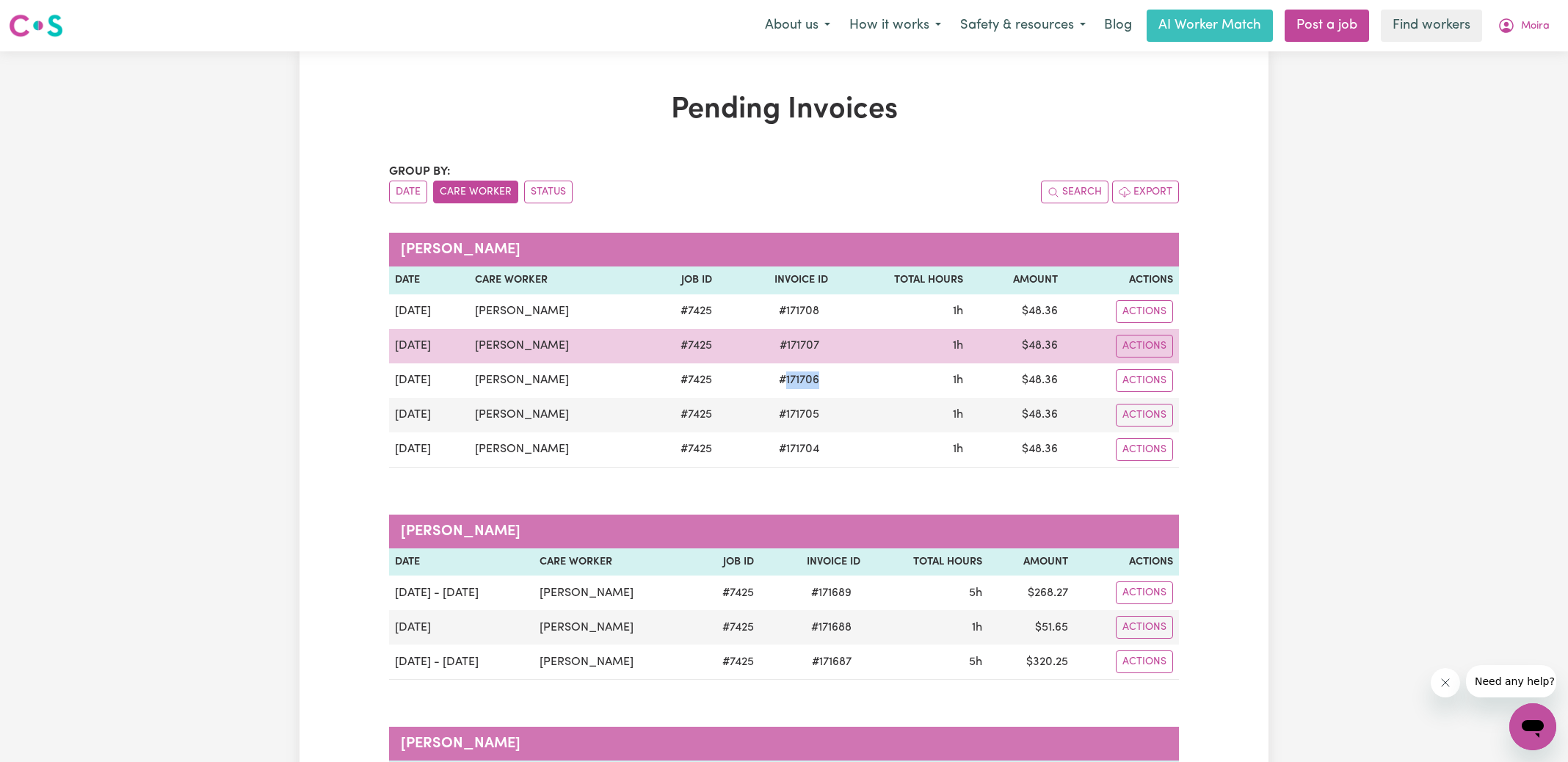
click at [807, 344] on span "# 171707" at bounding box center [800, 345] width 58 height 18
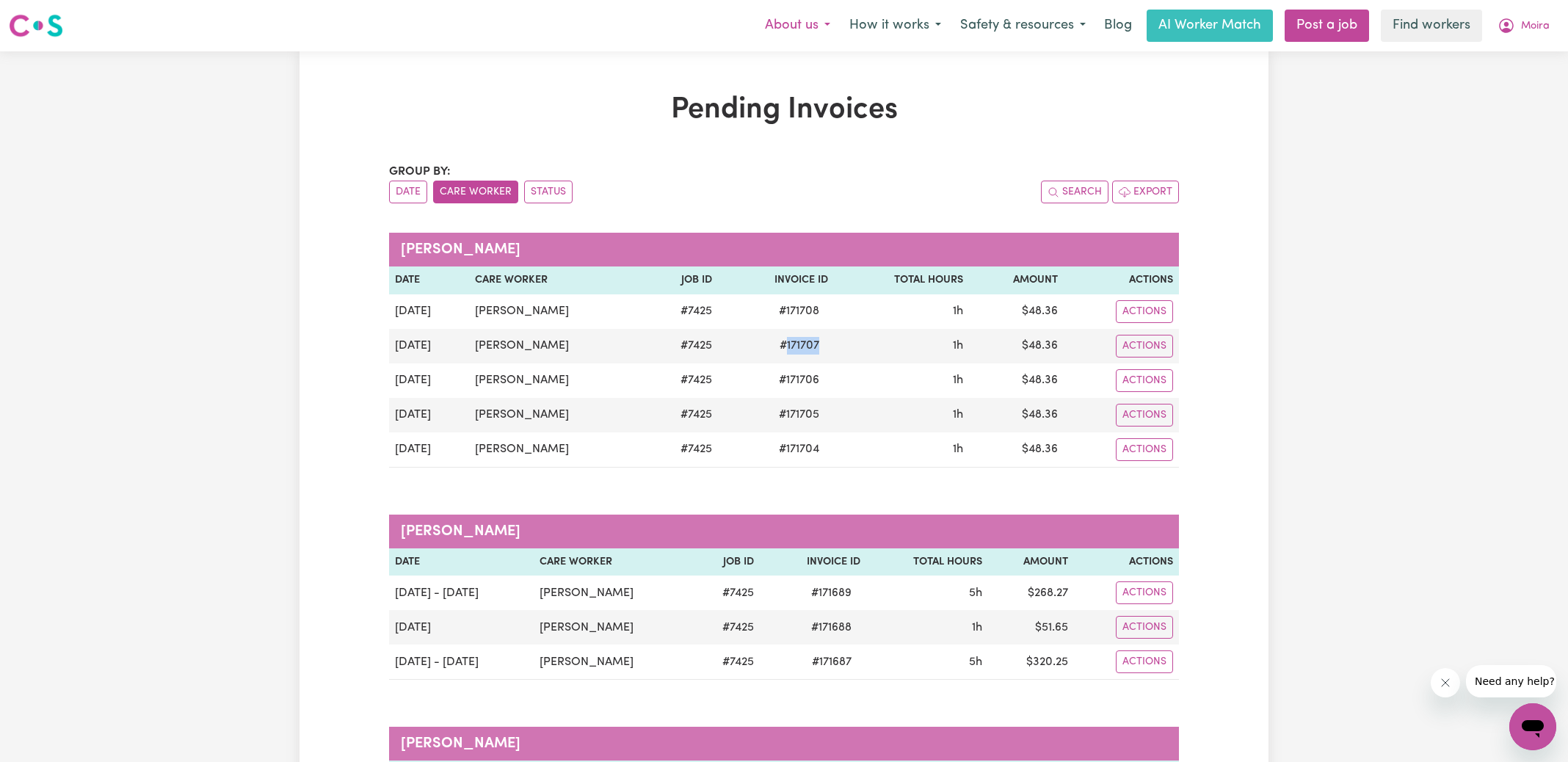
copy span "171707"
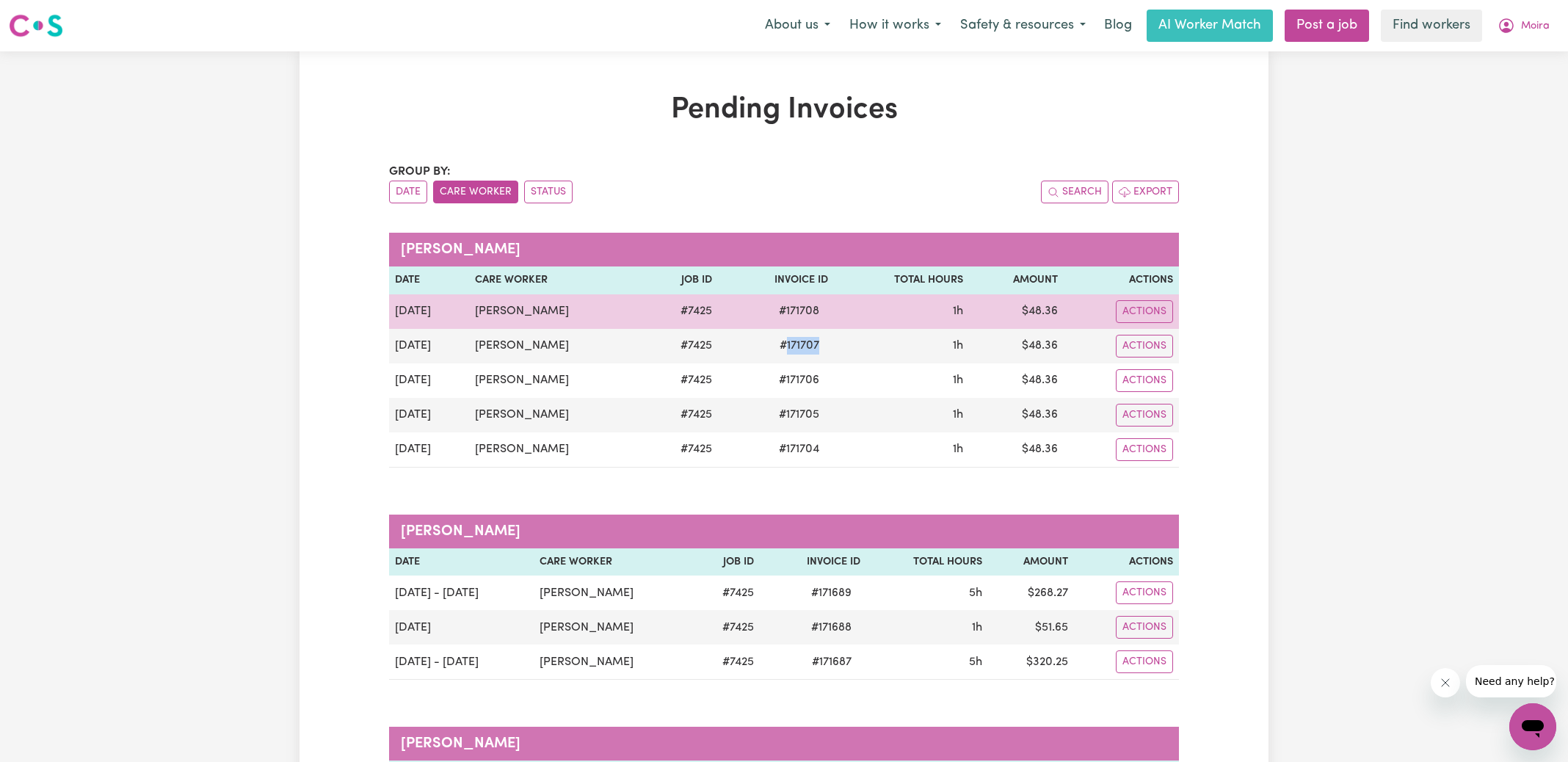
click at [801, 306] on span "# 171708" at bounding box center [799, 311] width 58 height 18
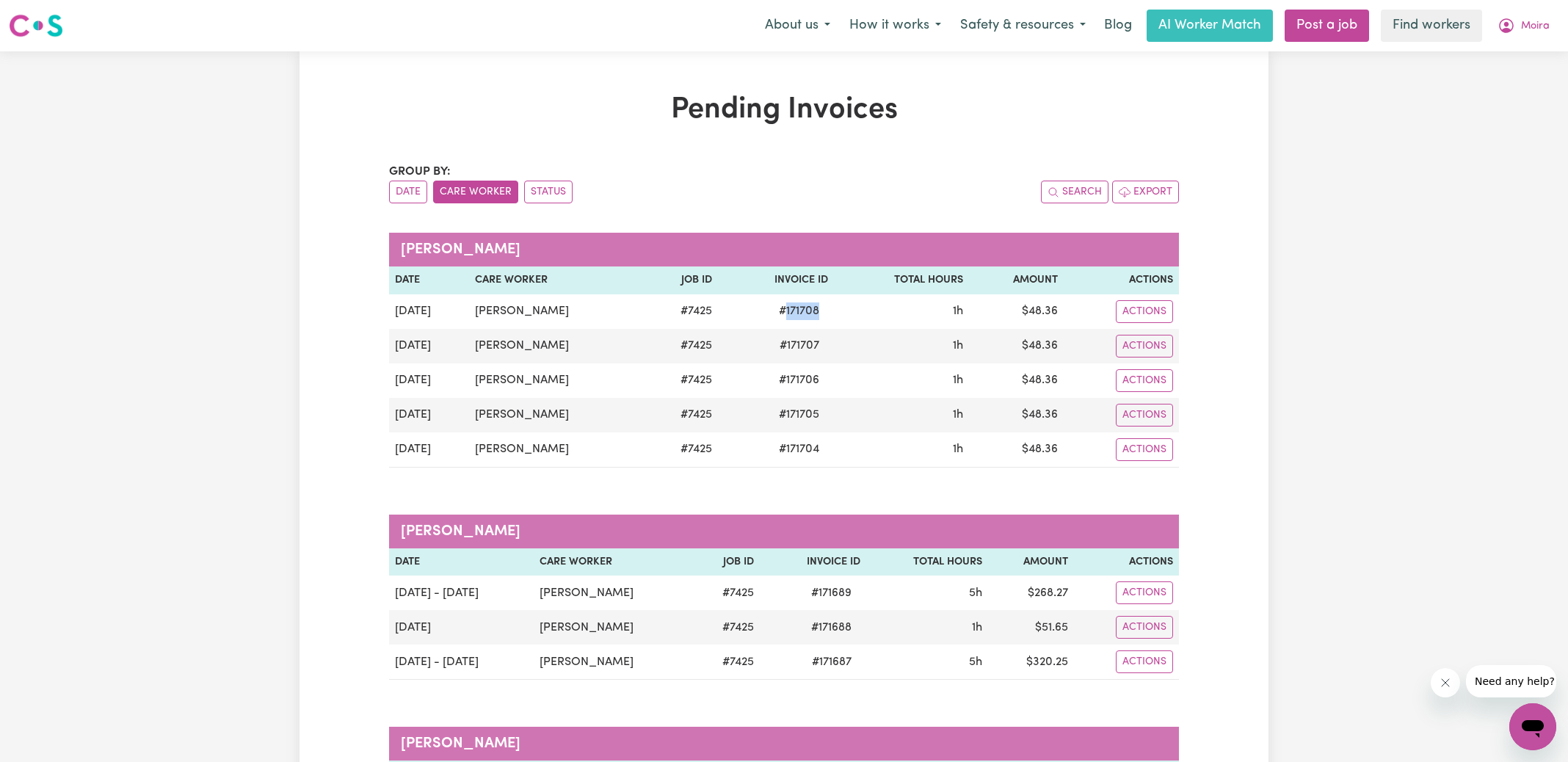
copy span "171708"
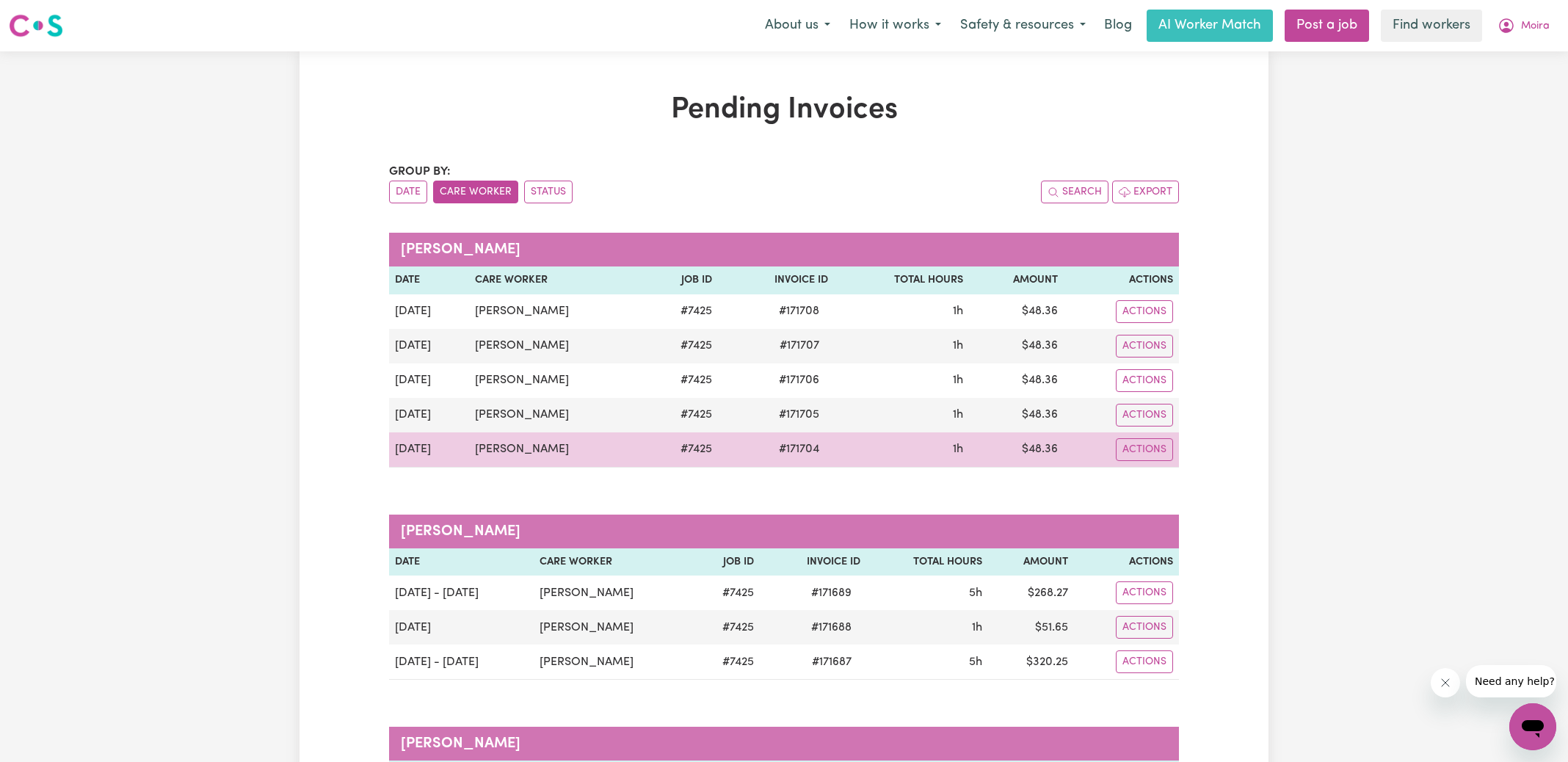
click at [1048, 449] on td "$ 48.36" at bounding box center [1017, 449] width 95 height 35
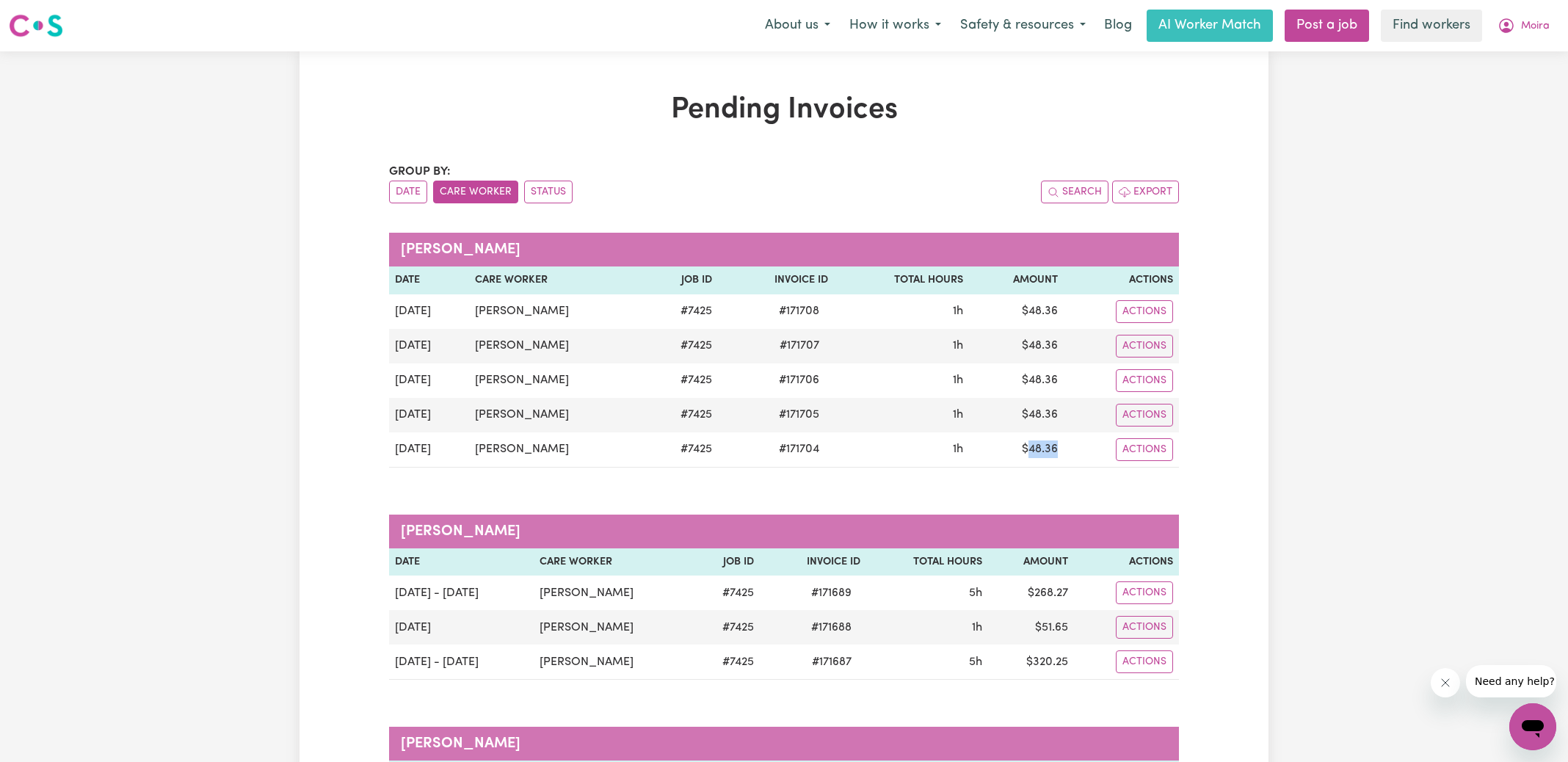
copy td "48.36"
click at [1509, 25] on icon "My Account" at bounding box center [1506, 26] width 18 height 18
click at [1492, 78] on link "Logout" at bounding box center [1500, 85] width 116 height 28
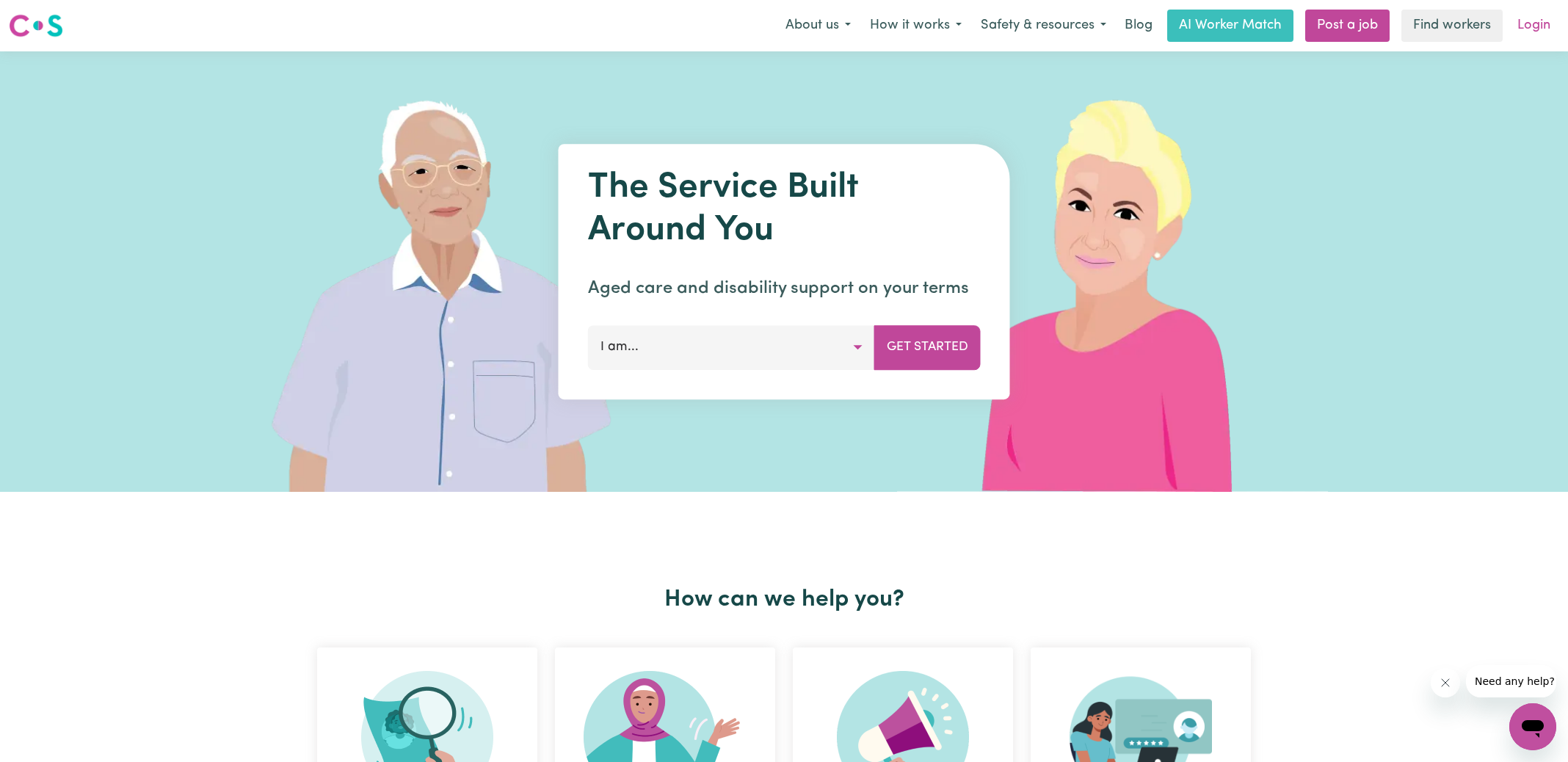
click at [1523, 33] on link "Login" at bounding box center [1533, 26] width 51 height 33
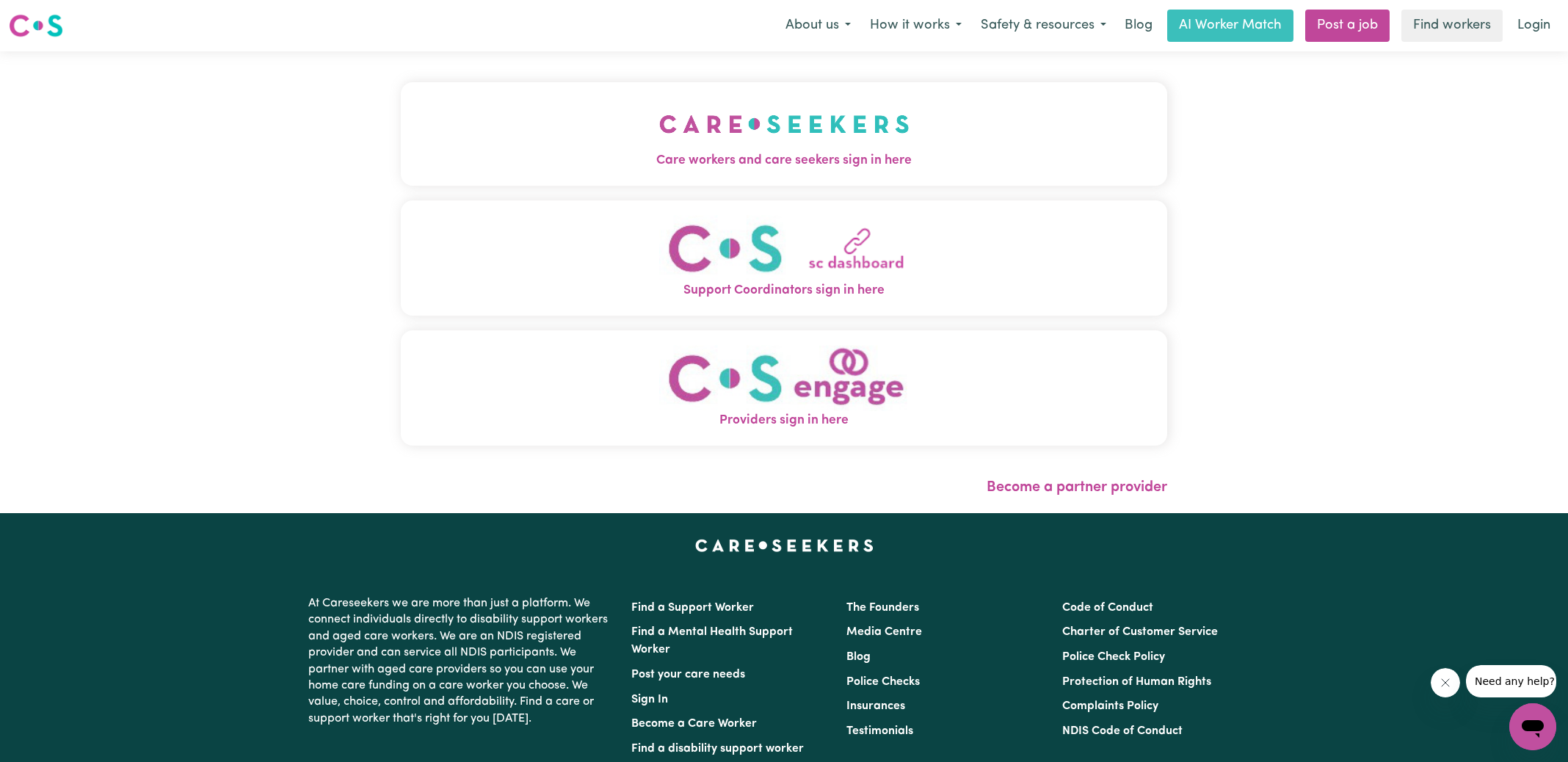
drag, startPoint x: 702, startPoint y: 128, endPoint x: 760, endPoint y: 157, distance: 64.8
click at [702, 127] on img "Care workers and care seekers sign in here" at bounding box center [784, 124] width 250 height 54
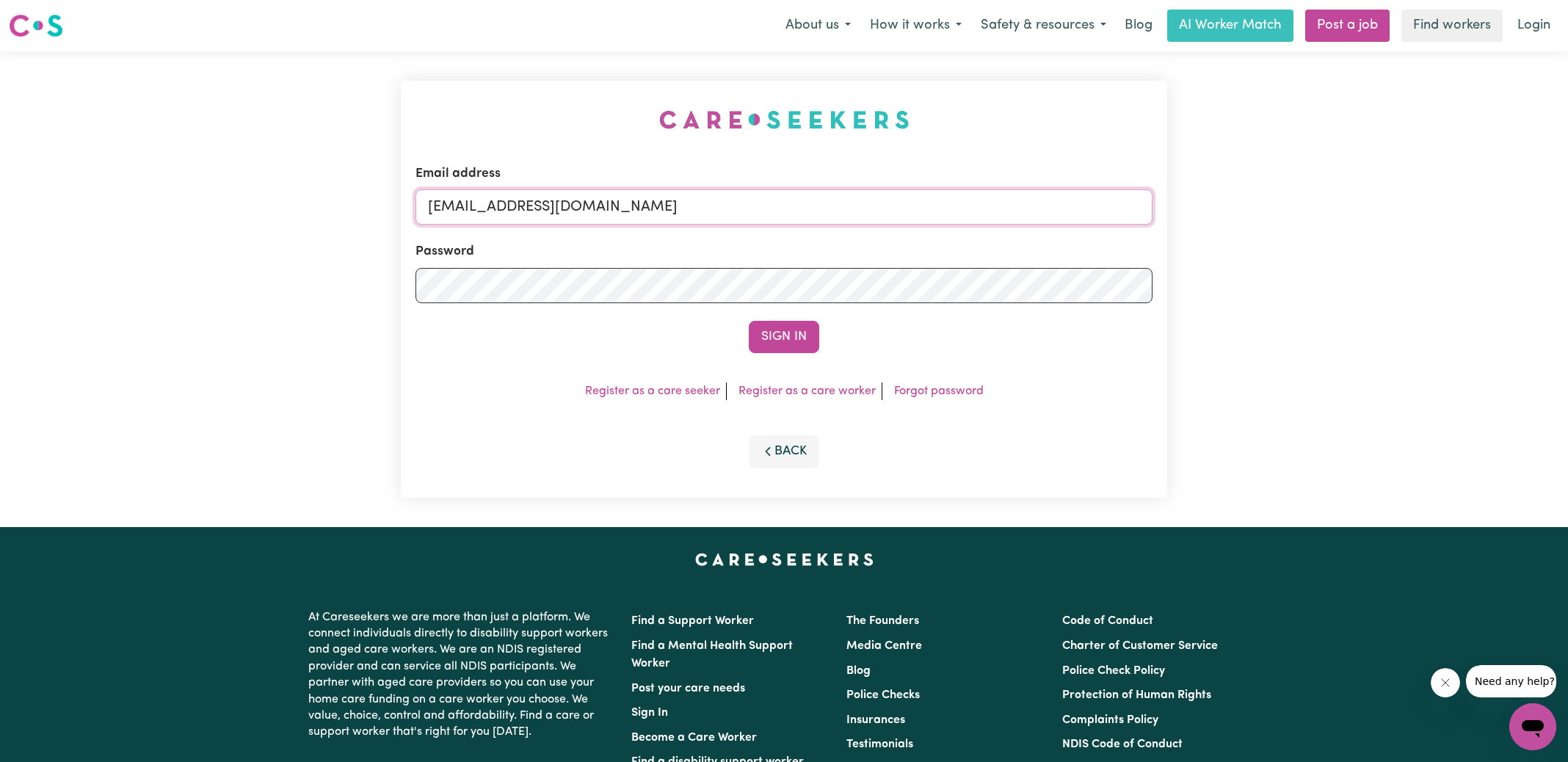
drag, startPoint x: 505, startPoint y: 208, endPoint x: 1400, endPoint y: 371, distance: 909.7
click at [1400, 371] on div "Email address [EMAIL_ADDRESS][DOMAIN_NAME] Password Sign In Register as a care …" at bounding box center [784, 288] width 1568 height 475
type input "[EMAIL_ADDRESS][DOMAIN_NAME]"
click at [749, 320] on button "Sign In" at bounding box center [784, 337] width 71 height 33
